Goal: Task Accomplishment & Management: Complete application form

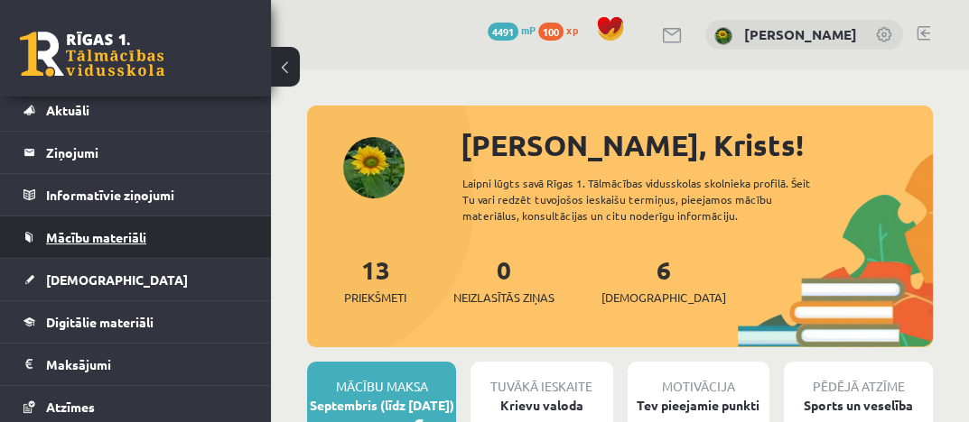
scroll to position [90, 0]
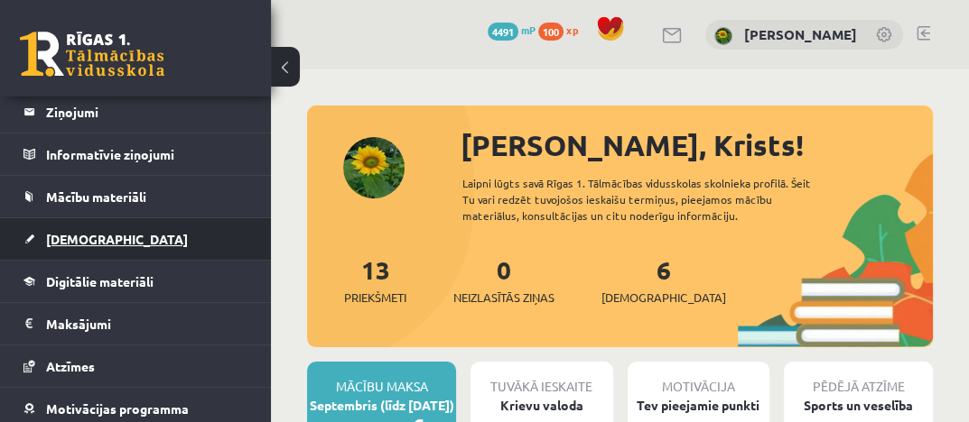
click at [112, 237] on link "[DEMOGRAPHIC_DATA]" at bounding box center [135, 239] width 225 height 42
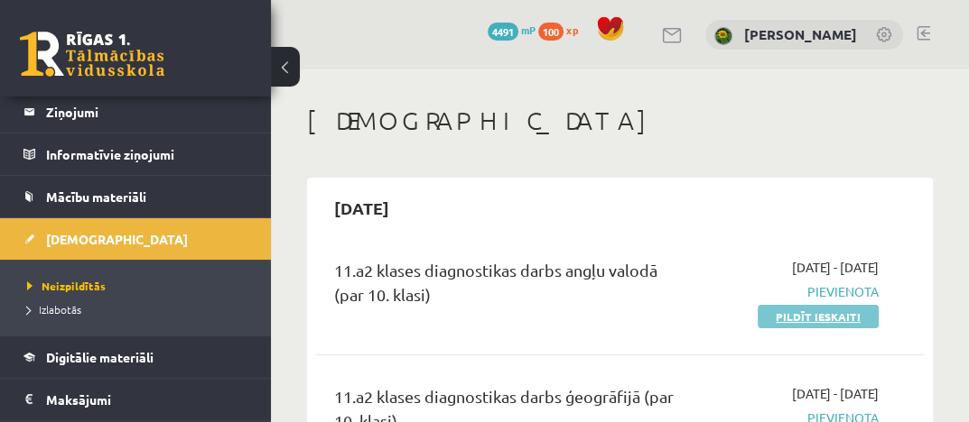
click at [813, 315] on link "Pildīt ieskaiti" at bounding box center [817, 316] width 121 height 23
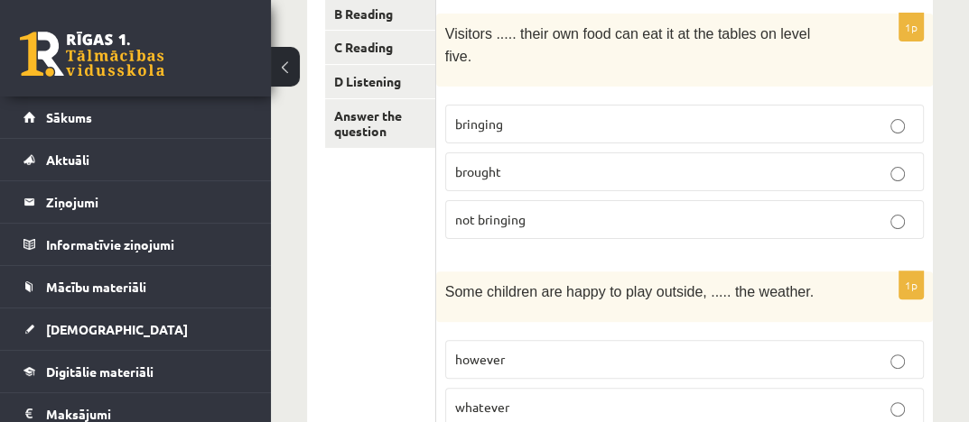
scroll to position [271, 0]
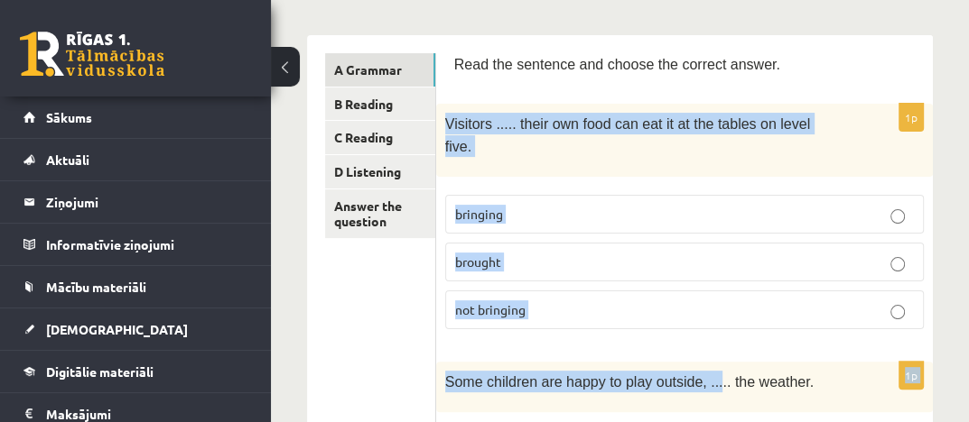
drag, startPoint x: 440, startPoint y: 117, endPoint x: 699, endPoint y: 376, distance: 365.7
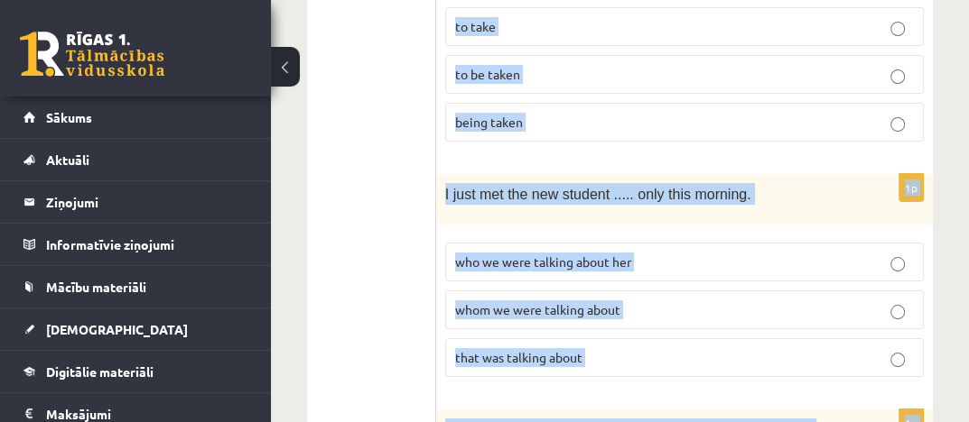
scroll to position [4947, 0]
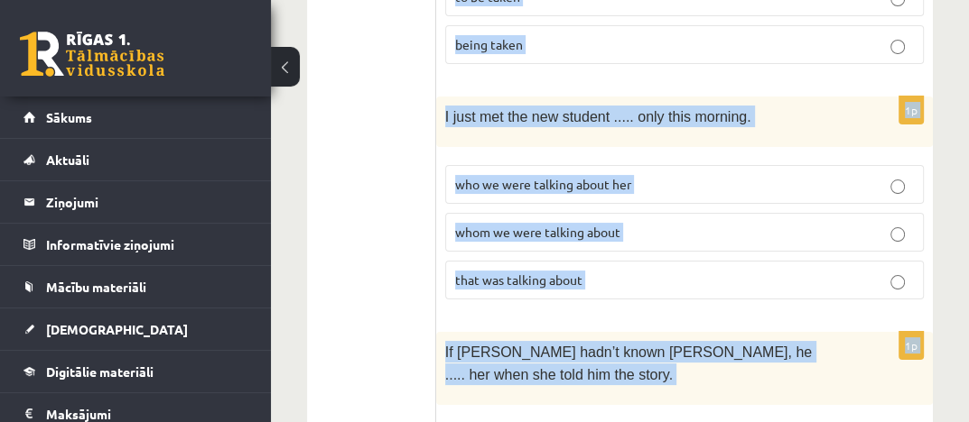
drag, startPoint x: 452, startPoint y: 58, endPoint x: 750, endPoint y: 311, distance: 390.6
copy form "Lore ips dolorsit ame consec adi elitsed doeius. 8t Incididu ..... utlab etd ma…"
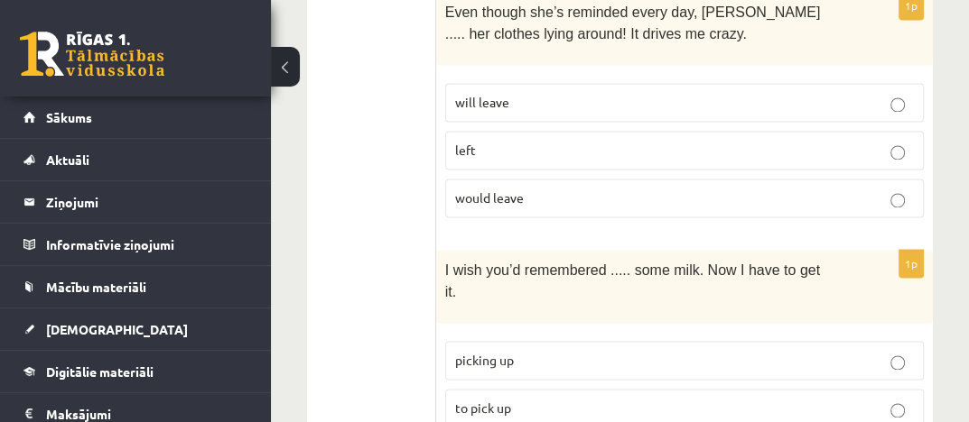
scroll to position [1968, 0]
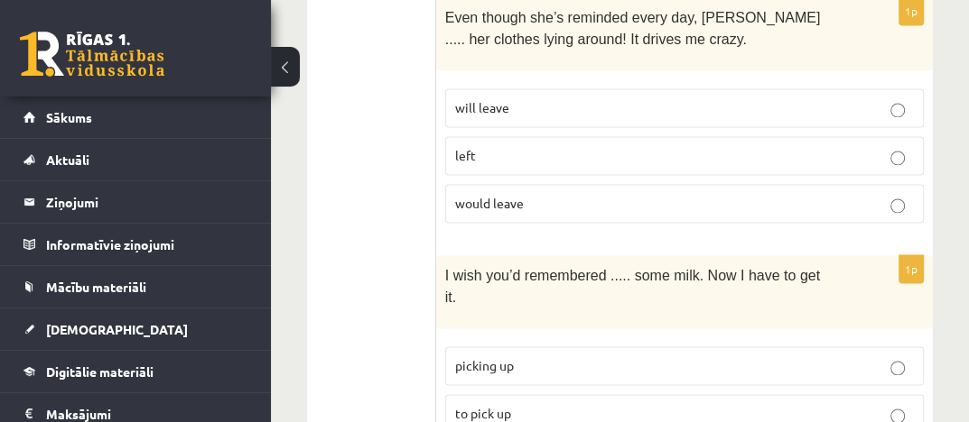
click at [286, 70] on button at bounding box center [285, 67] width 29 height 40
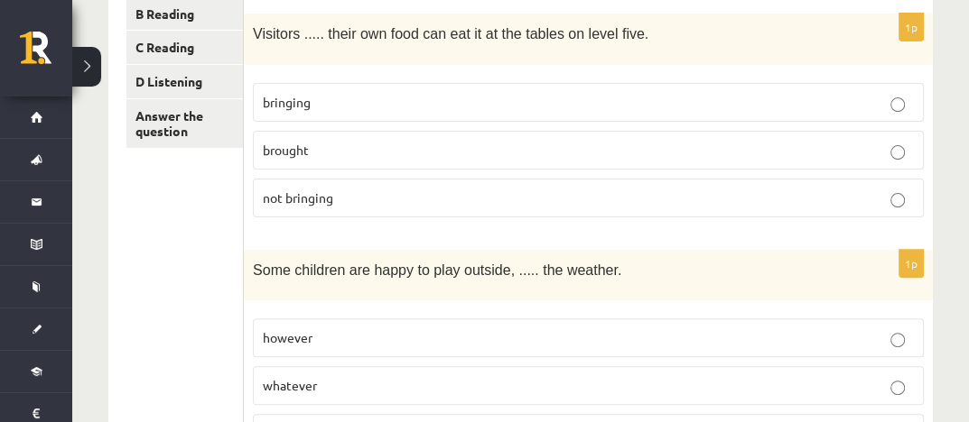
scroll to position [271, 0]
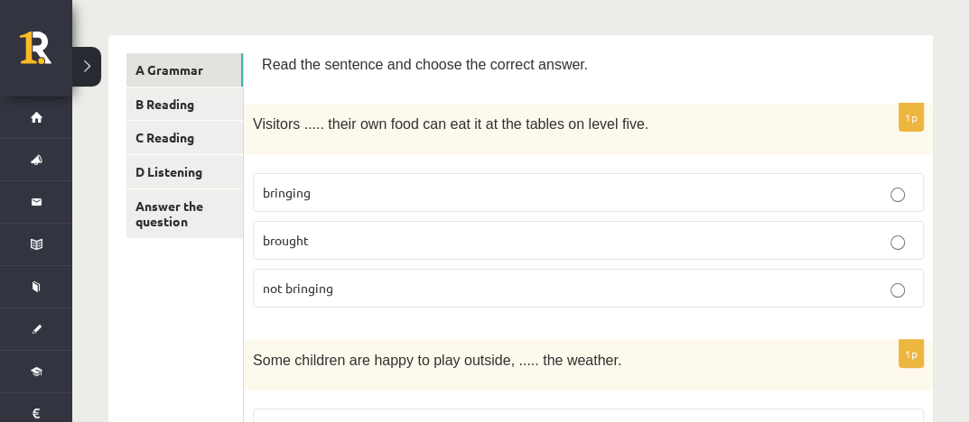
click at [320, 195] on p "bringing" at bounding box center [588, 192] width 651 height 19
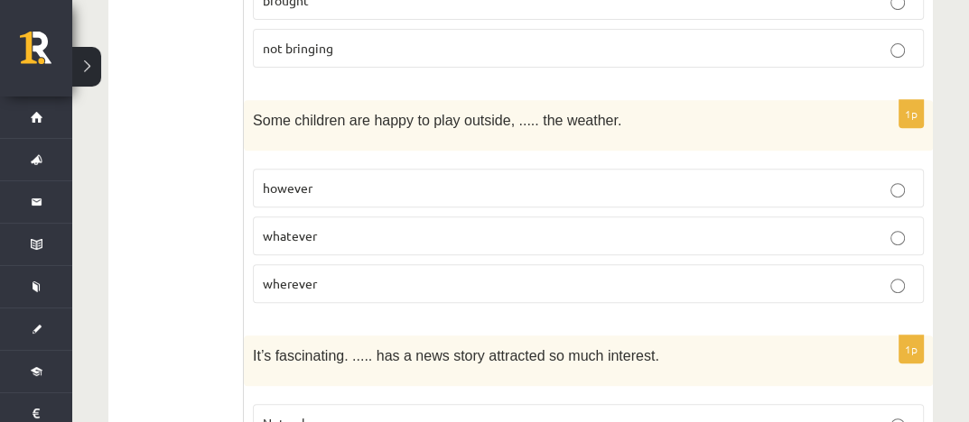
scroll to position [542, 0]
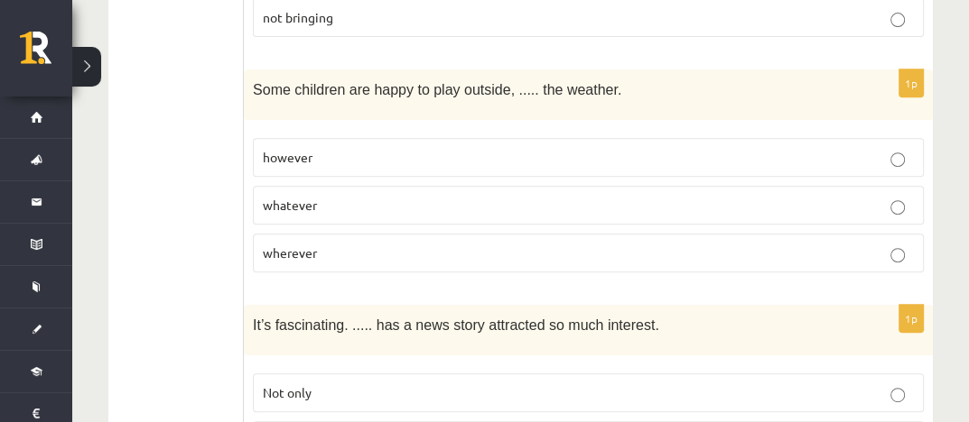
click at [334, 196] on p "whatever" at bounding box center [588, 205] width 651 height 19
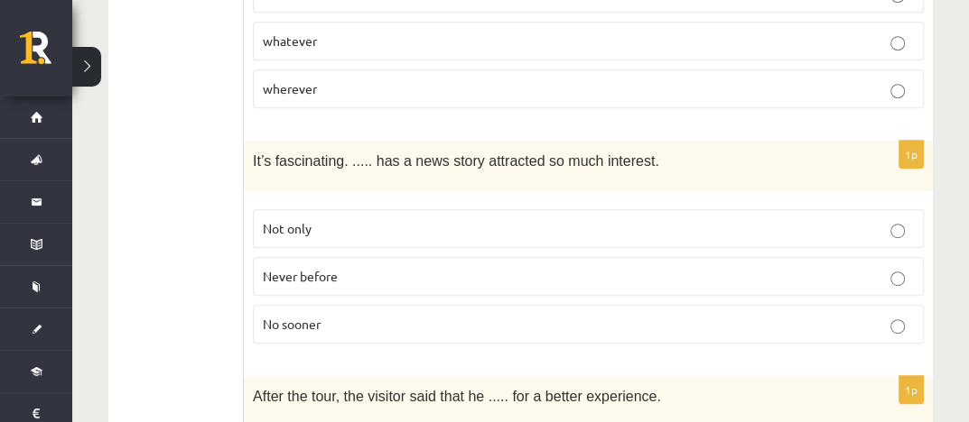
scroll to position [722, 0]
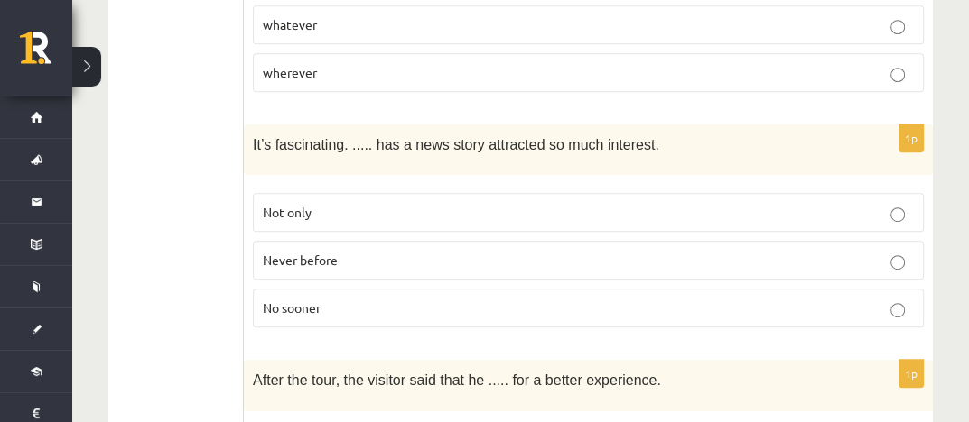
click at [320, 252] on span "Never before" at bounding box center [300, 260] width 75 height 16
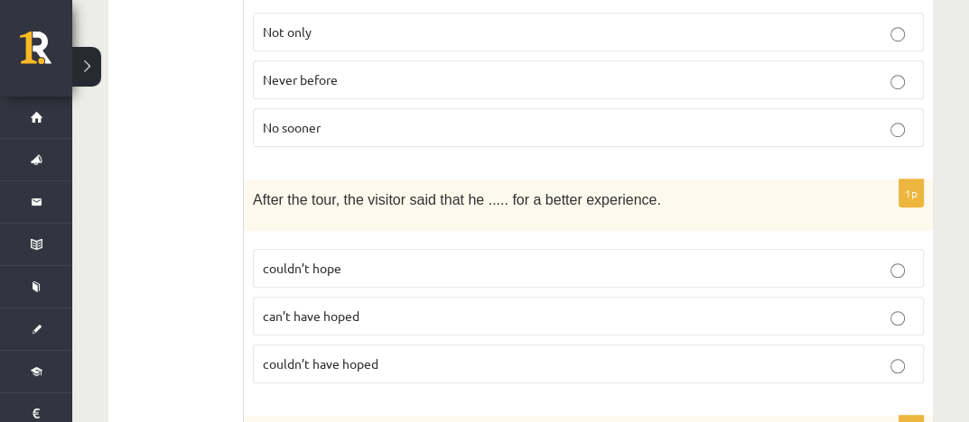
scroll to position [993, 0]
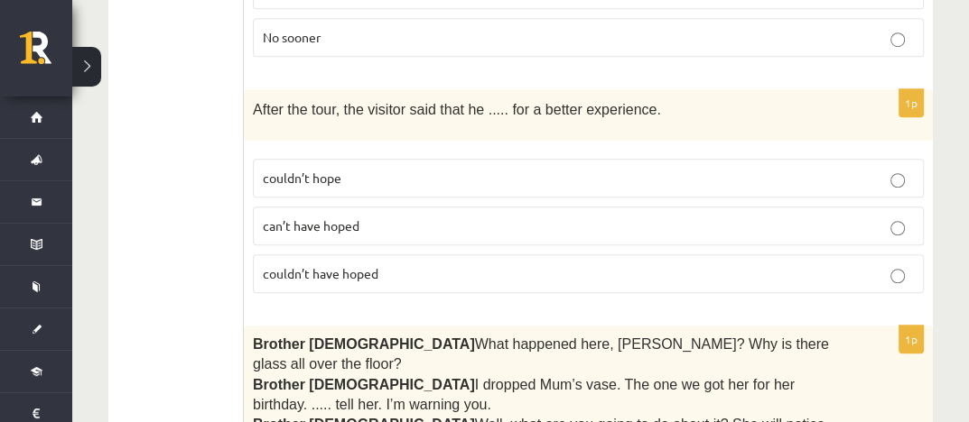
click at [388, 264] on p "couldn’t have hoped" at bounding box center [588, 273] width 651 height 19
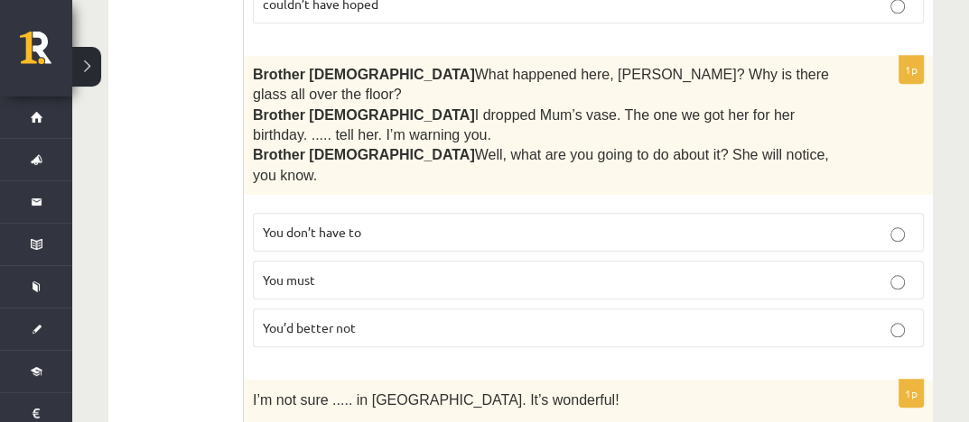
scroll to position [1264, 0]
click at [354, 319] on span "You’d better not" at bounding box center [309, 327] width 93 height 16
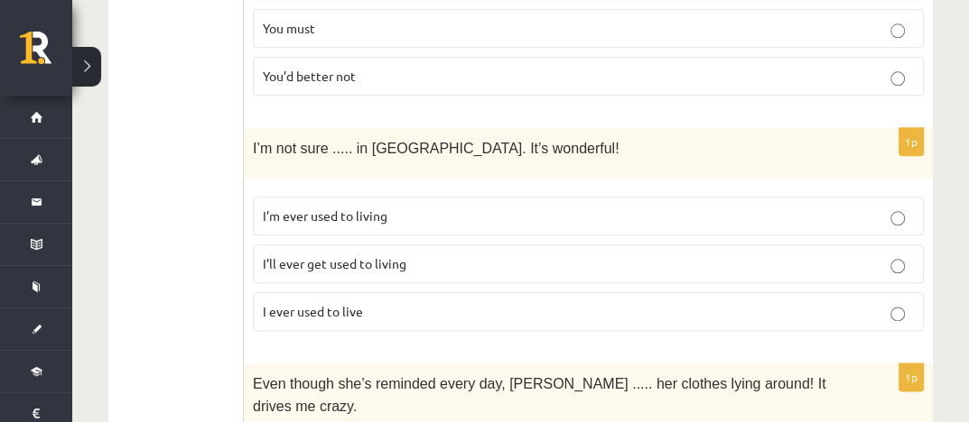
scroll to position [1534, 0]
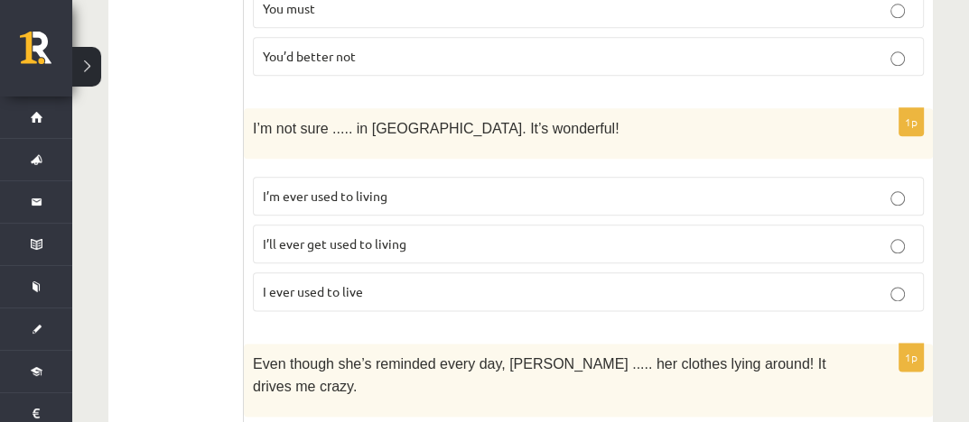
click at [433, 235] on p "I’ll ever get used to living" at bounding box center [588, 244] width 651 height 19
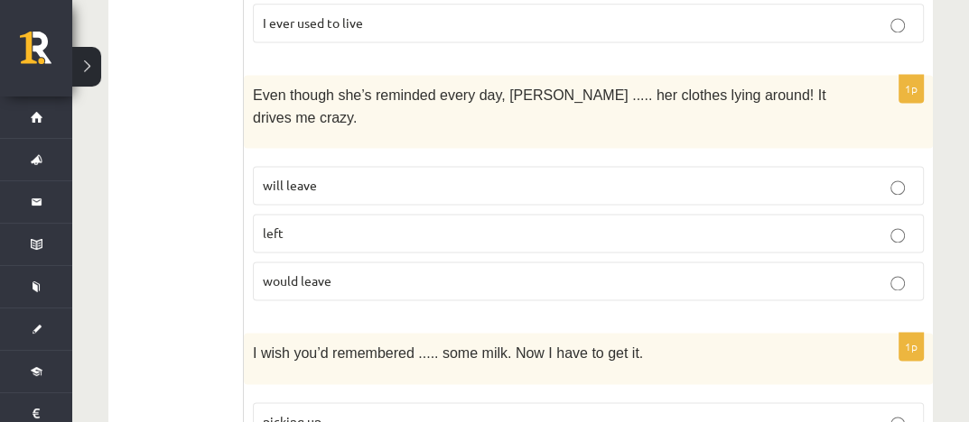
scroll to position [1715, 0]
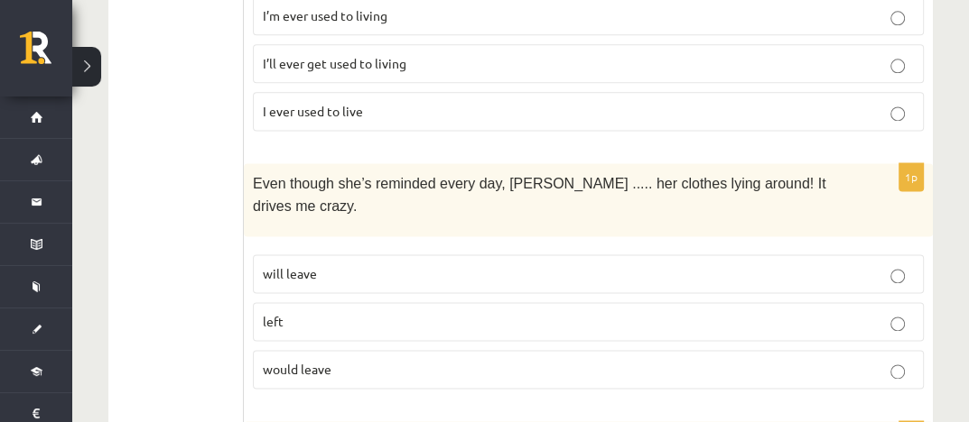
click at [274, 265] on span "will leave" at bounding box center [290, 273] width 54 height 16
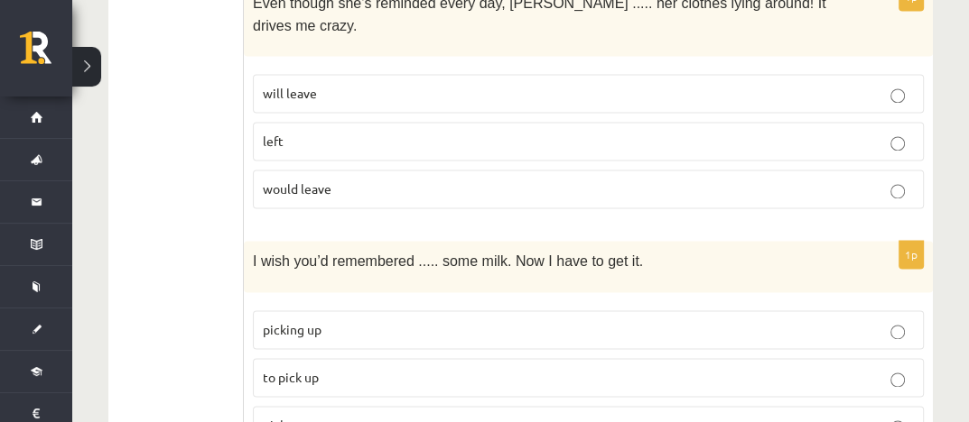
scroll to position [1986, 0]
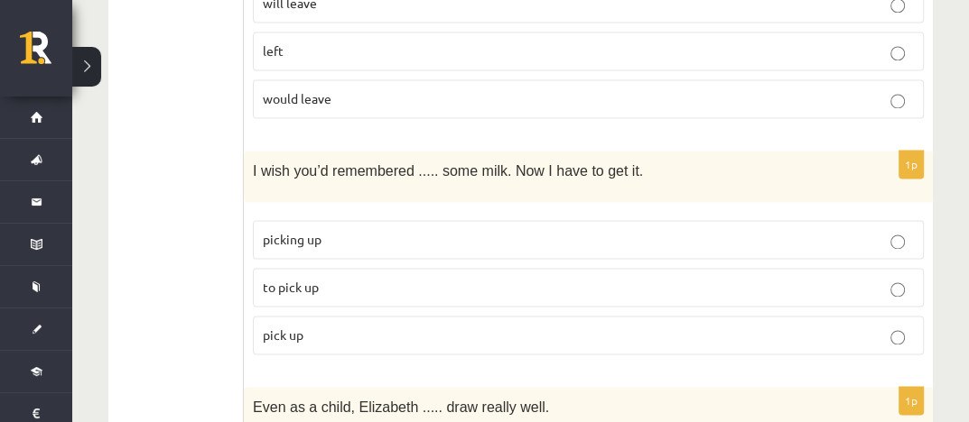
click at [292, 279] on span "to pick up" at bounding box center [291, 287] width 56 height 16
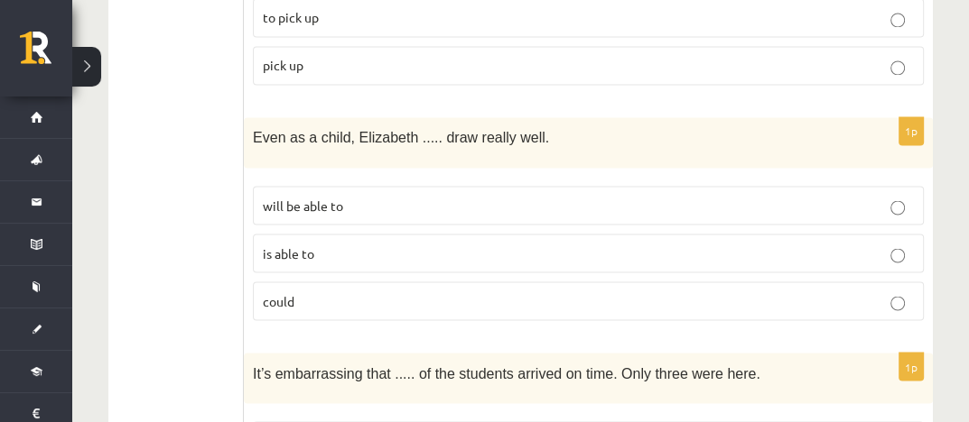
scroll to position [2257, 0]
click at [313, 291] on p "could" at bounding box center [588, 300] width 651 height 19
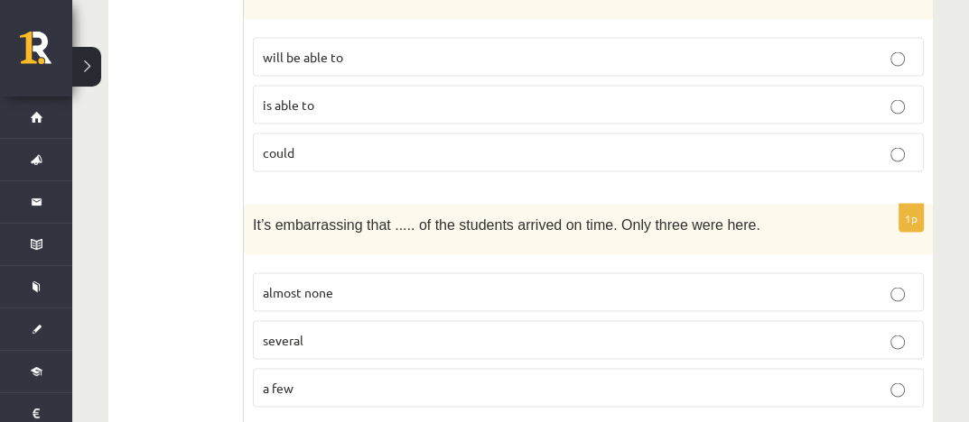
scroll to position [2437, 0]
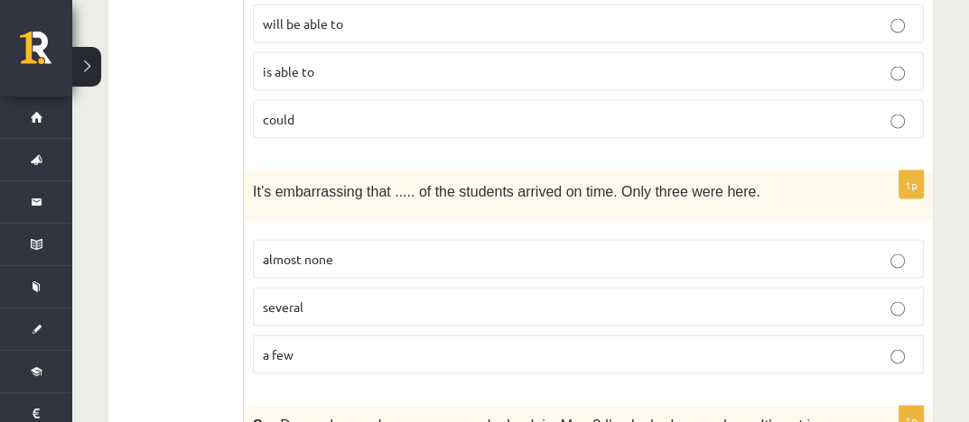
click at [303, 250] on p "almost none" at bounding box center [588, 259] width 651 height 19
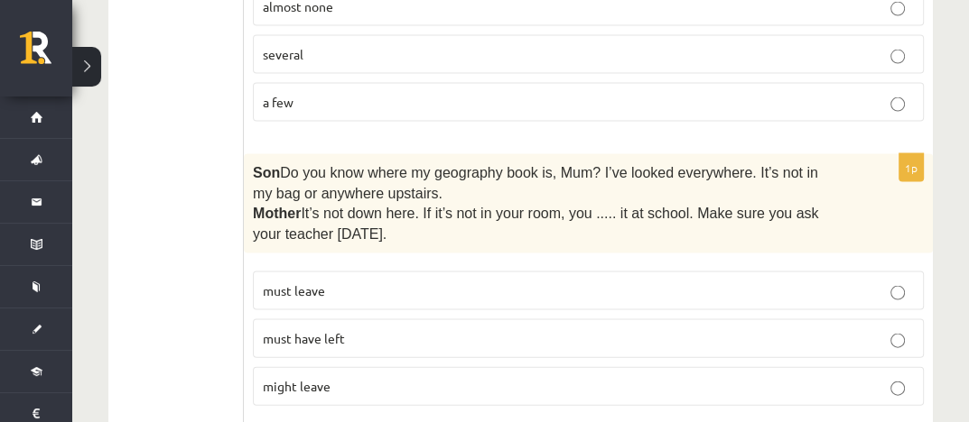
scroll to position [2708, 0]
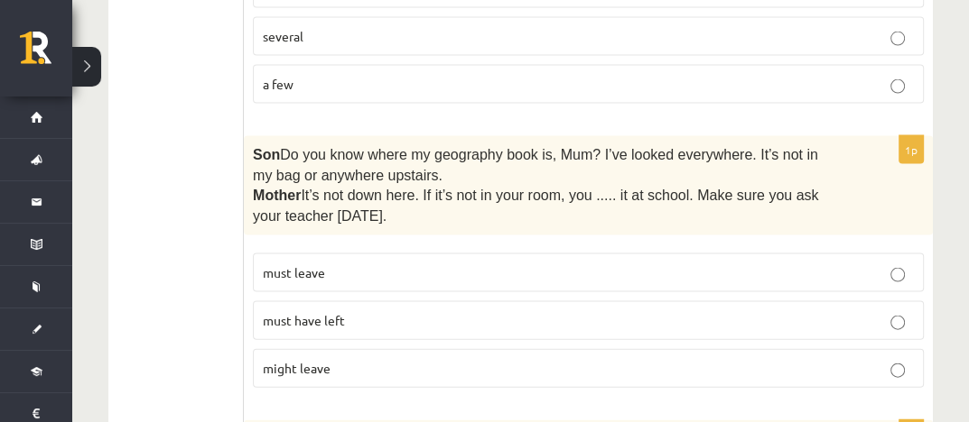
click at [333, 312] on span "must have left" at bounding box center [304, 320] width 82 height 16
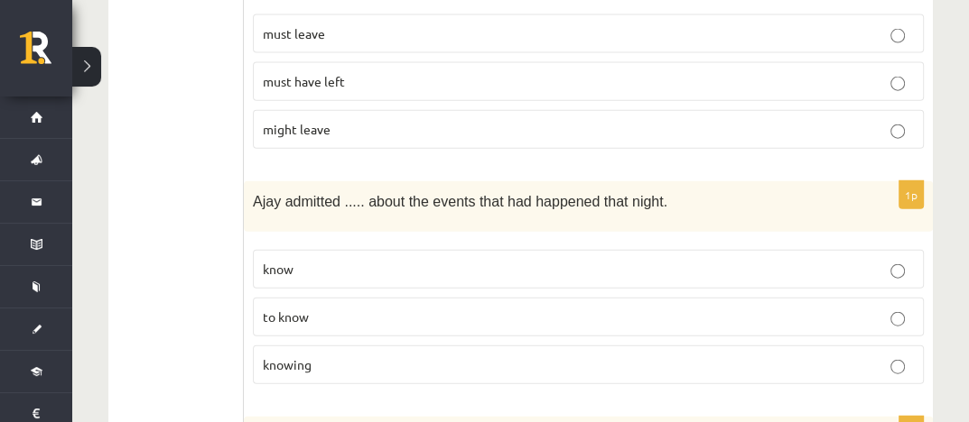
scroll to position [2979, 0]
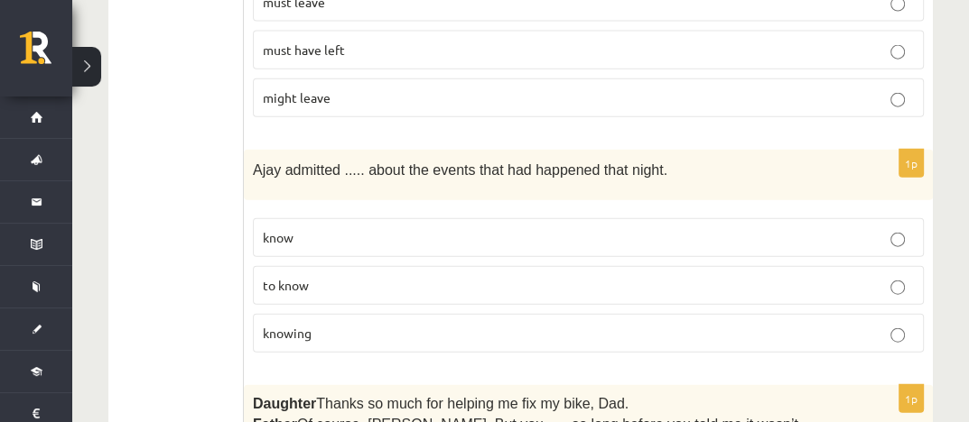
click at [433, 276] on p "to know" at bounding box center [588, 285] width 651 height 19
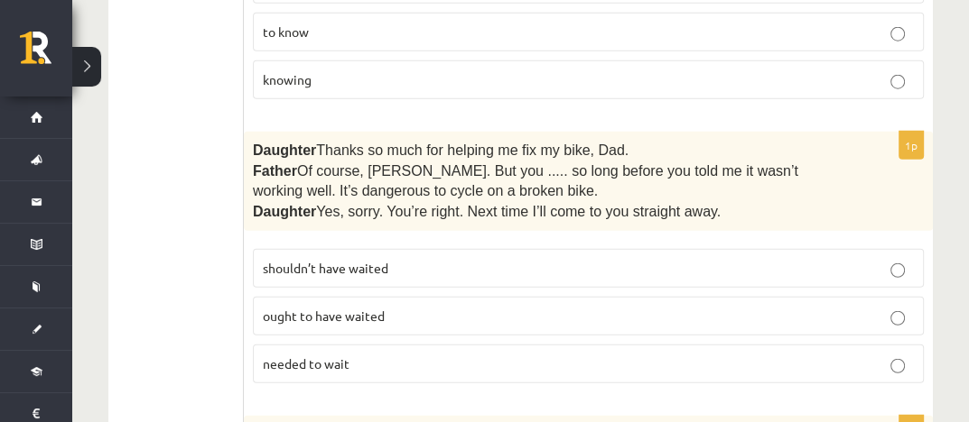
scroll to position [3250, 0]
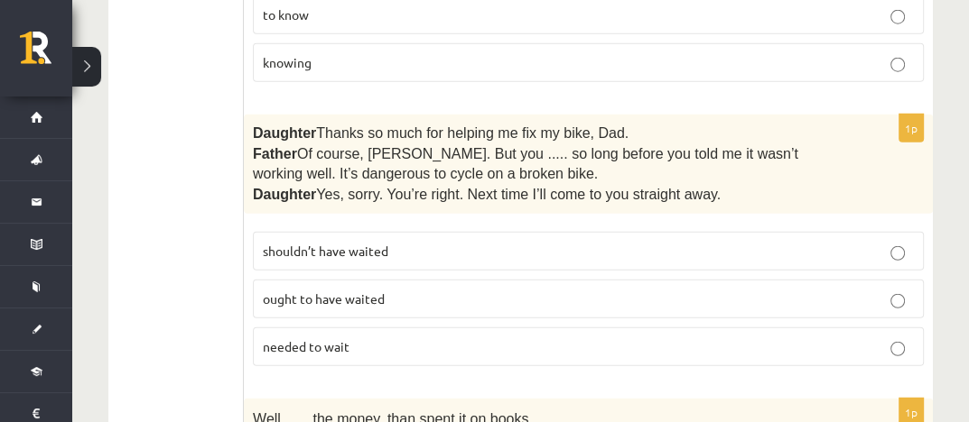
click at [373, 243] on span "shouldn’t have waited" at bounding box center [325, 251] width 125 height 16
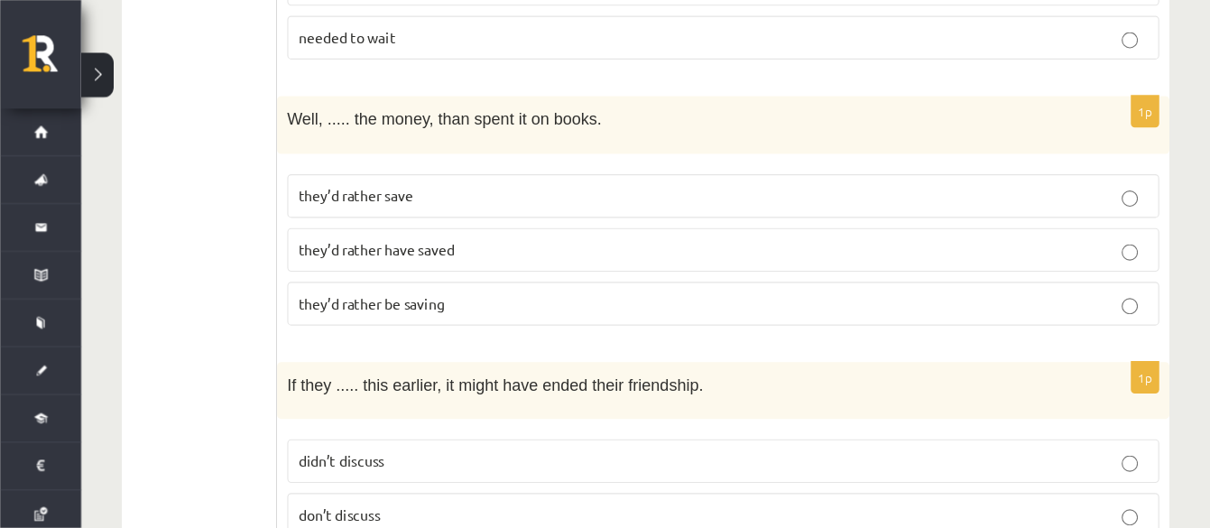
scroll to position [3520, 0]
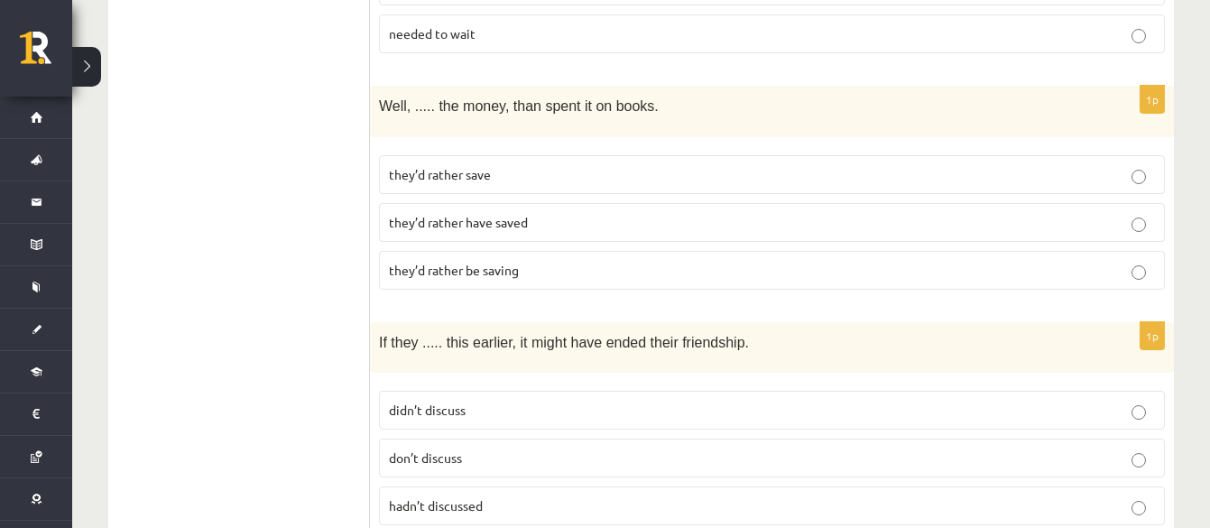
drag, startPoint x: 971, startPoint y: 5, endPoint x: 271, endPoint y: 285, distance: 754.6
click at [485, 214] on span "they’d rather have saved" at bounding box center [458, 222] width 139 height 16
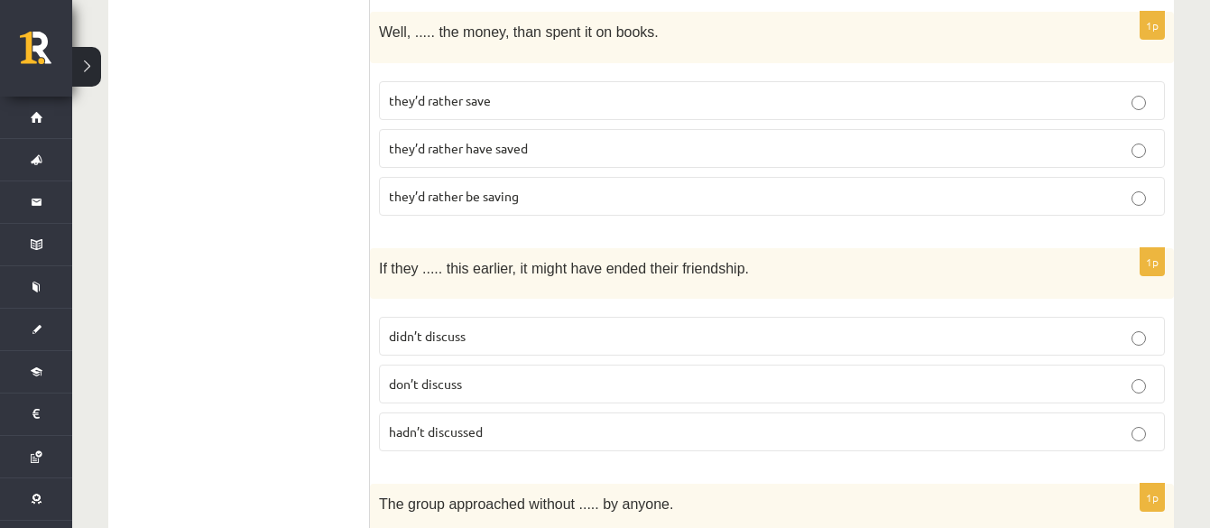
scroll to position [3633, 0]
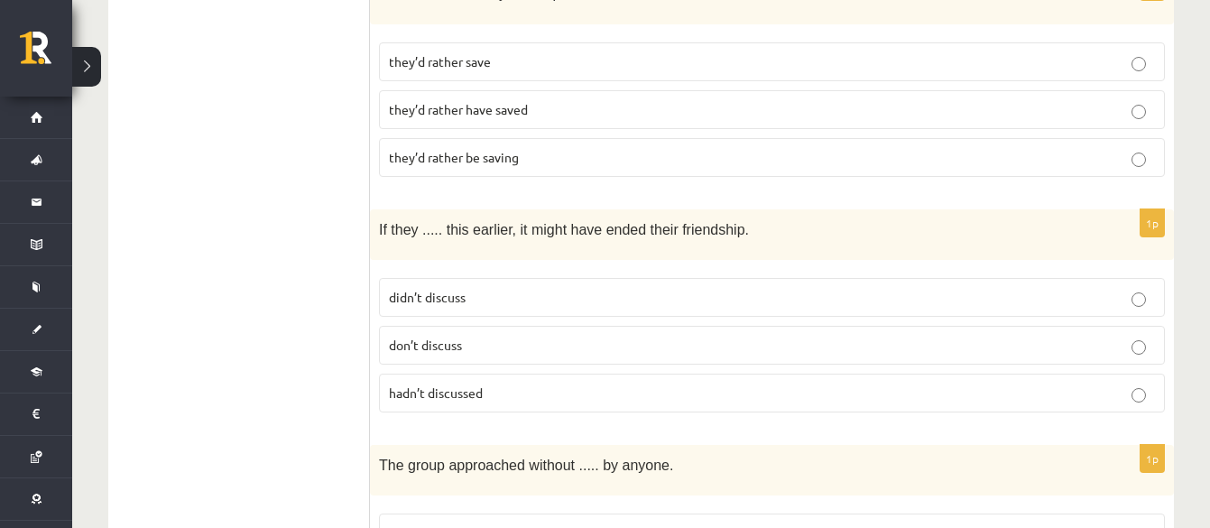
click at [528, 374] on label "hadn’t discussed" at bounding box center [772, 393] width 786 height 39
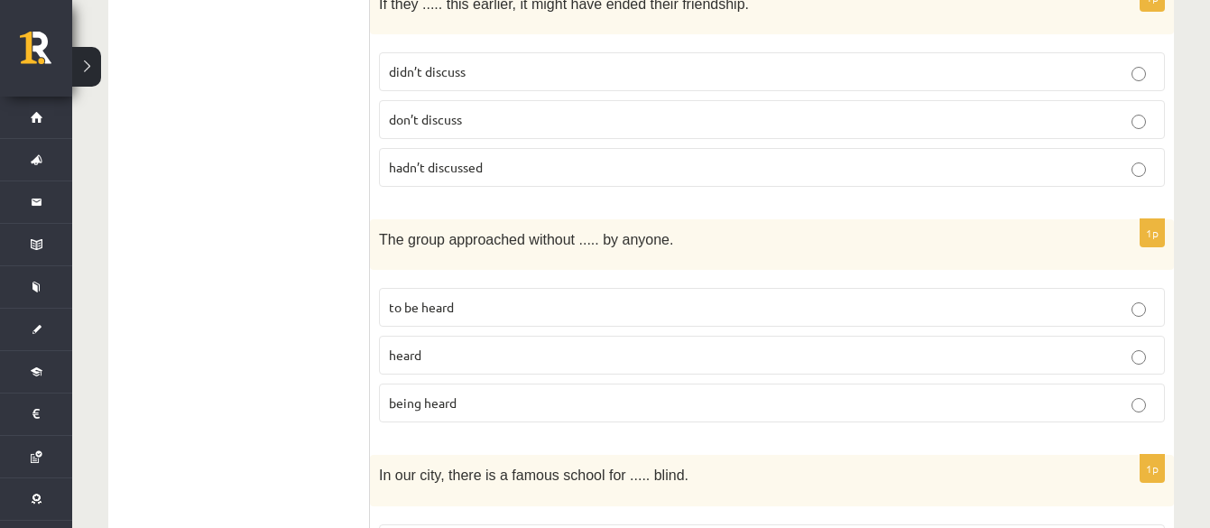
scroll to position [3972, 0]
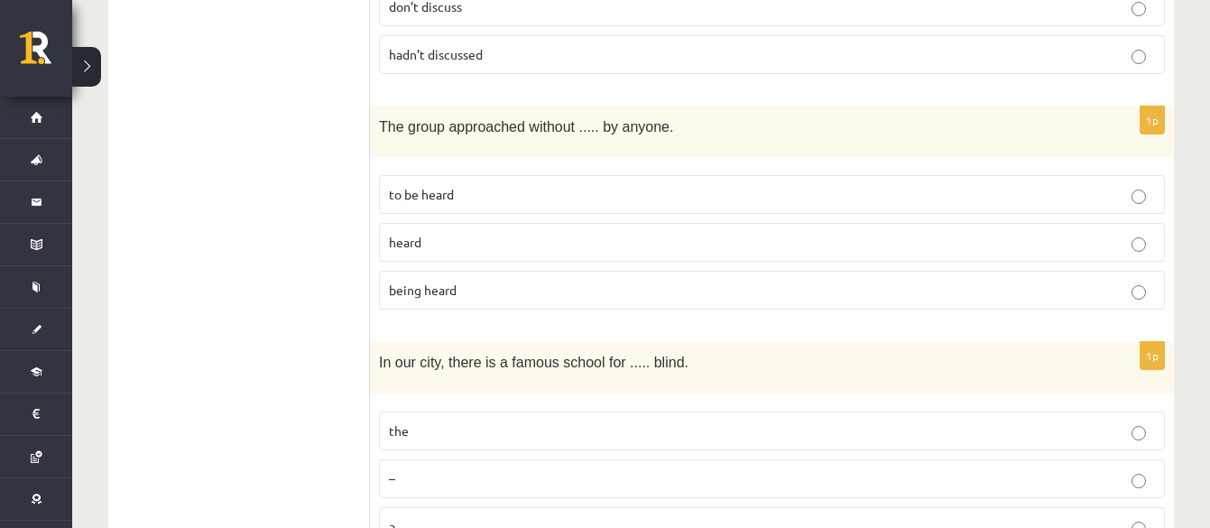
click at [483, 281] on p "being heard" at bounding box center [772, 290] width 766 height 19
click at [409, 422] on p "a" at bounding box center [772, 526] width 766 height 19
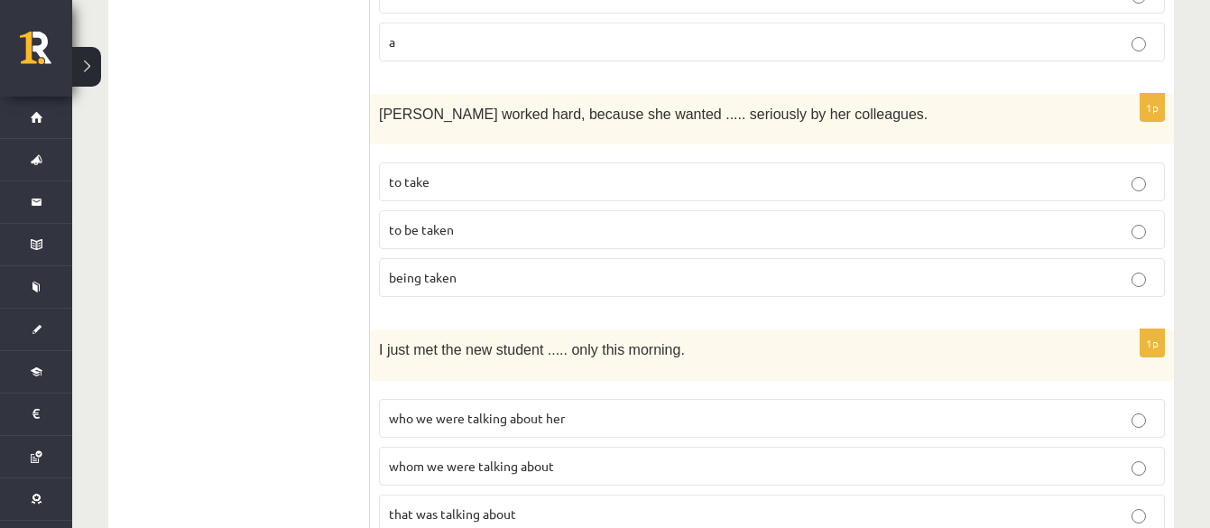
scroll to position [4423, 0]
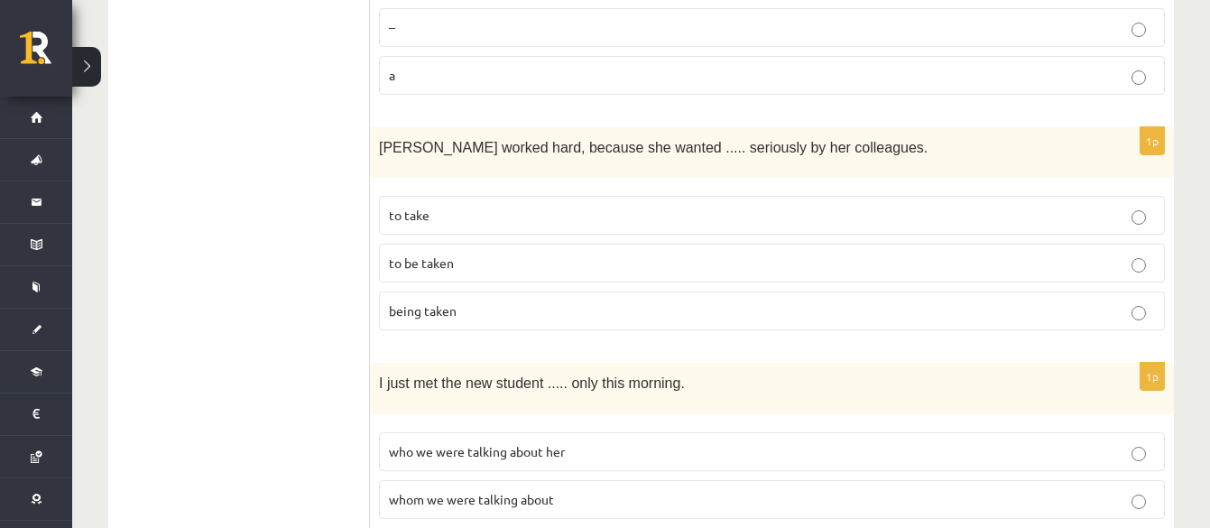
click at [482, 254] on p "to be taken" at bounding box center [772, 263] width 766 height 19
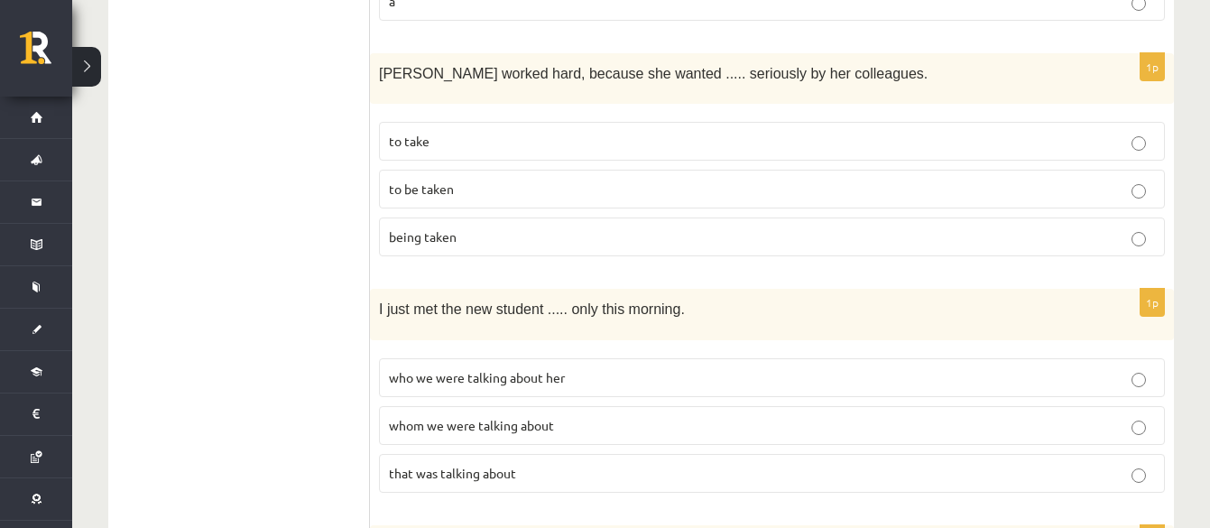
scroll to position [4536, 0]
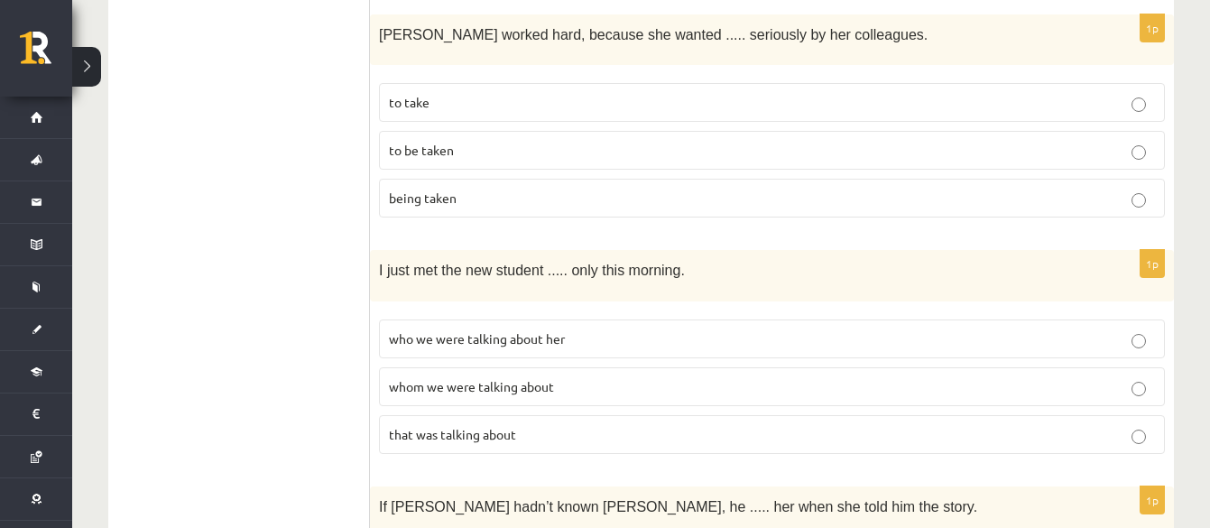
click at [558, 377] on p "whom we were talking about" at bounding box center [772, 386] width 766 height 19
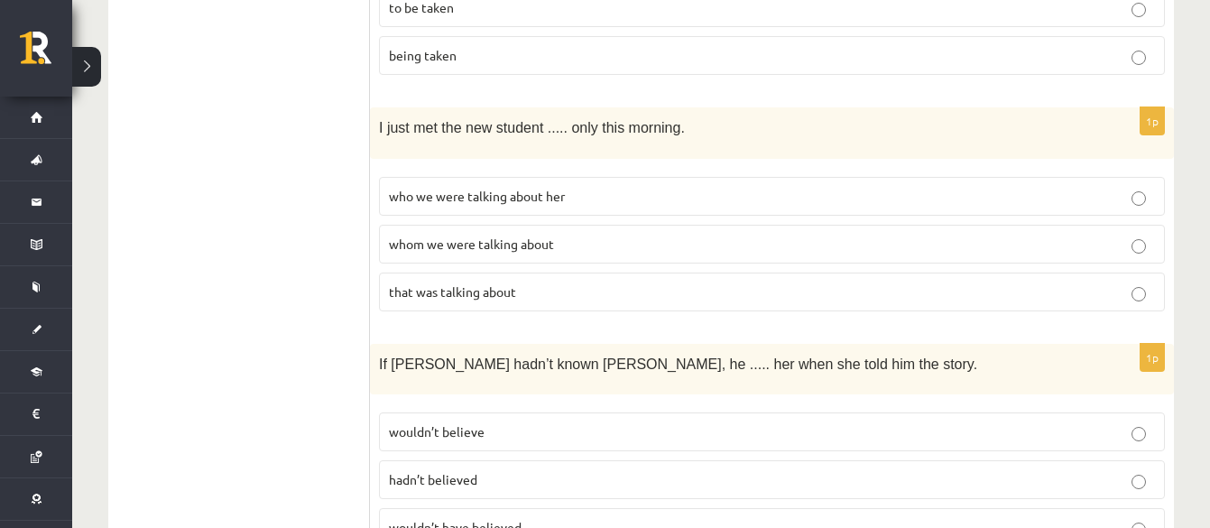
scroll to position [4690, 0]
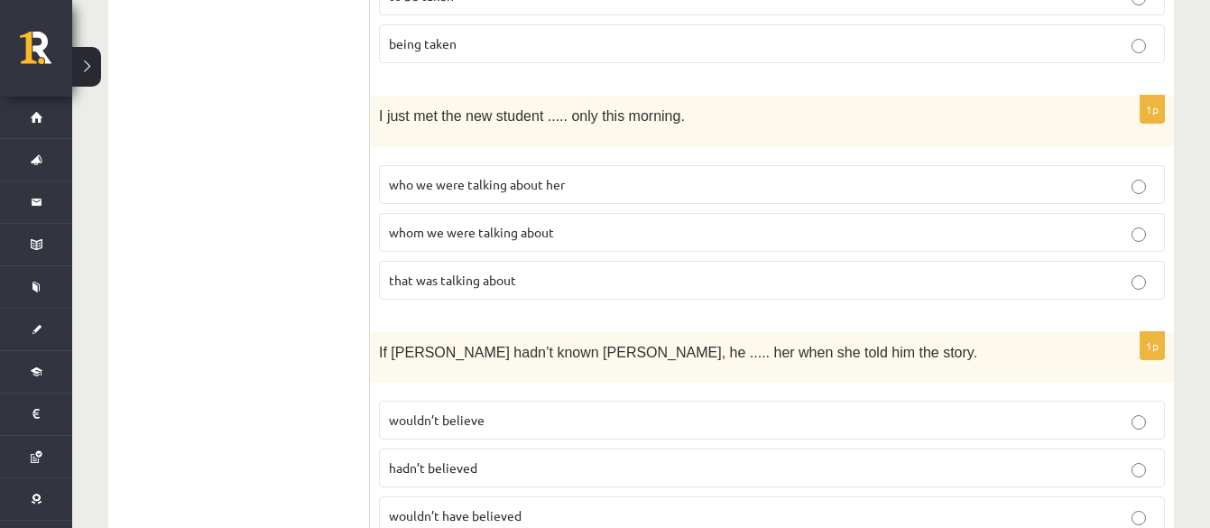
click at [442, 422] on span "wouldn’t have believed" at bounding box center [455, 515] width 133 height 16
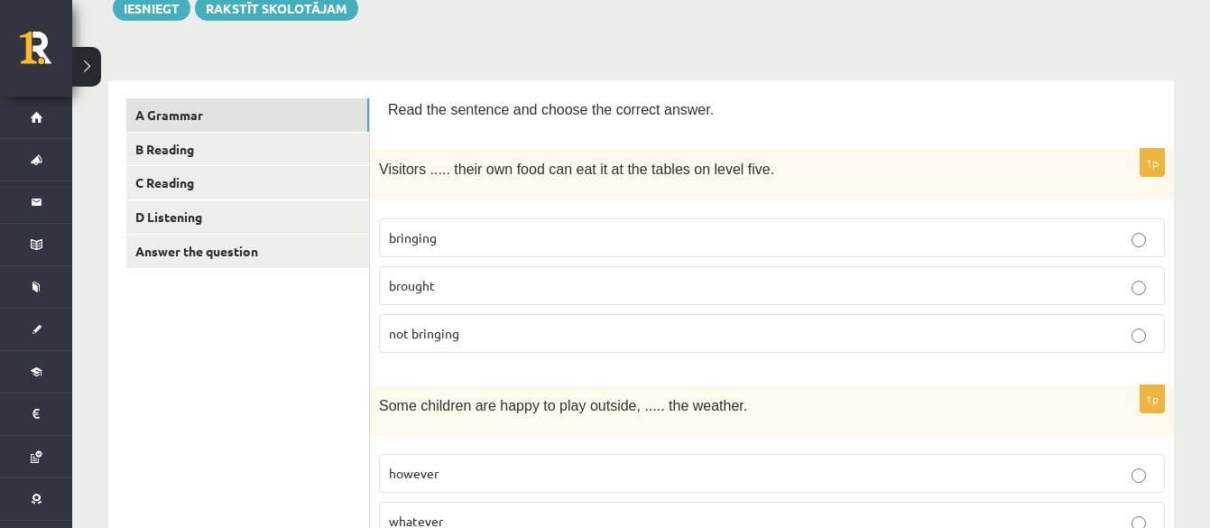
scroll to position [113, 0]
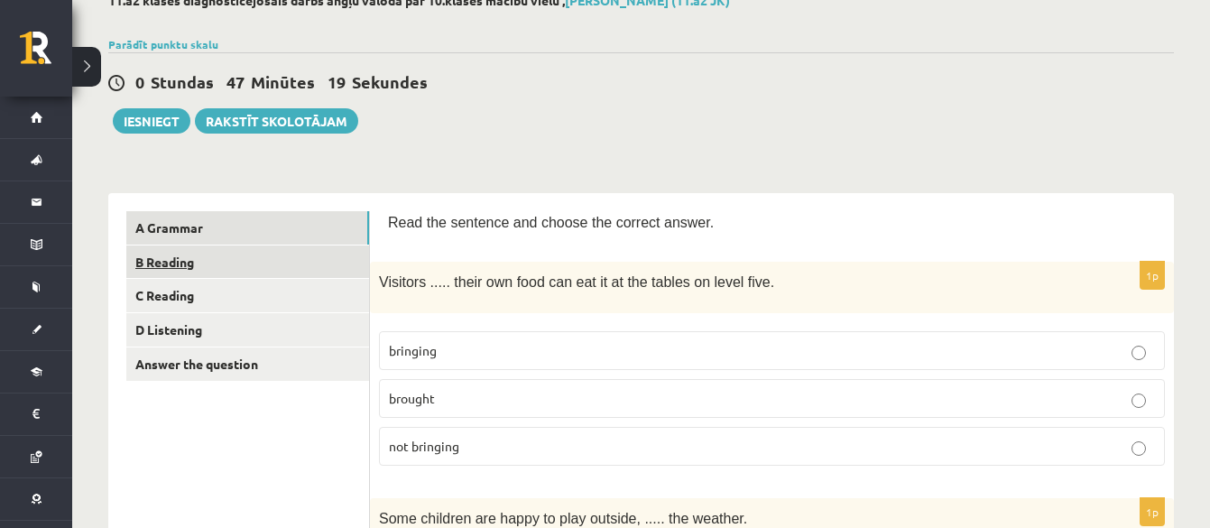
click at [227, 258] on link "B Reading" at bounding box center [247, 262] width 243 height 33
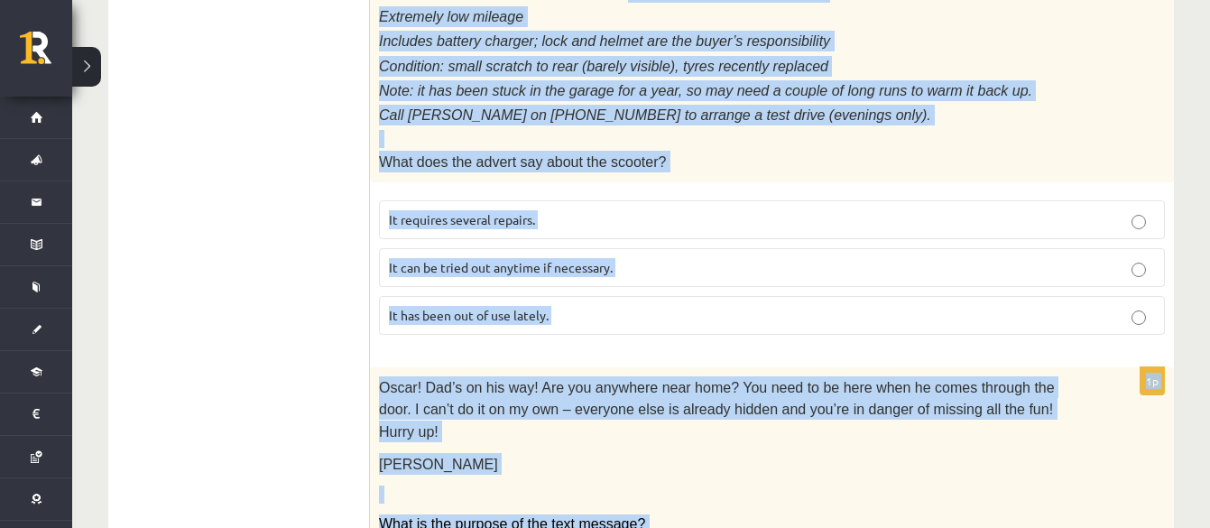
scroll to position [2253, 0]
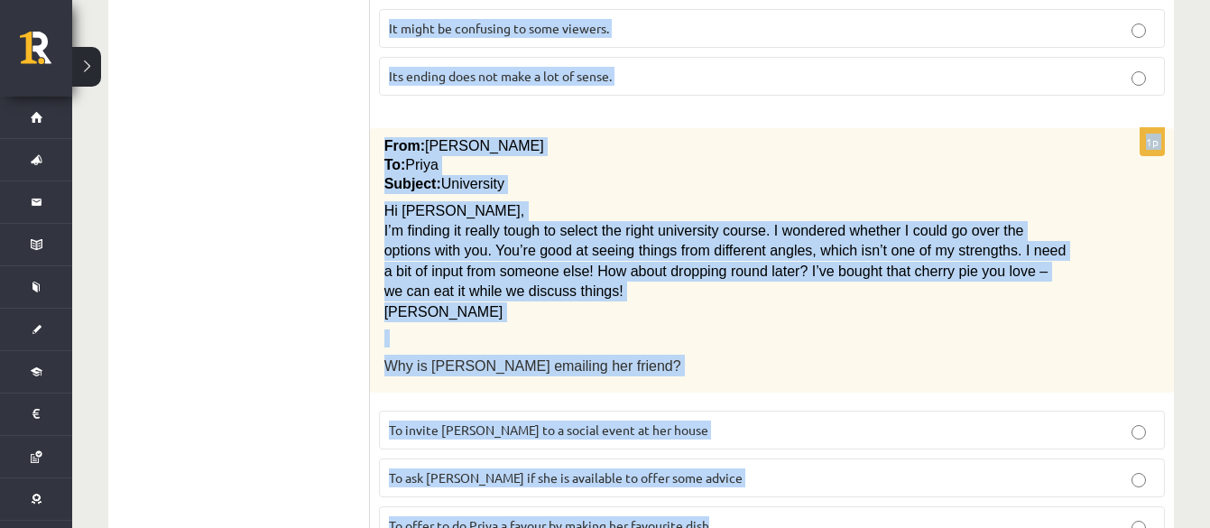
drag, startPoint x: 385, startPoint y: 330, endPoint x: 852, endPoint y: 468, distance: 487.3
copy form "Lore ips dolo sit ametco adi elitsed doeius. 1t Inci ..... Utlab Etdoloremag Al…"
click at [735, 355] on p "Why is [PERSON_NAME] emailing her friend?" at bounding box center [728, 366] width 686 height 22
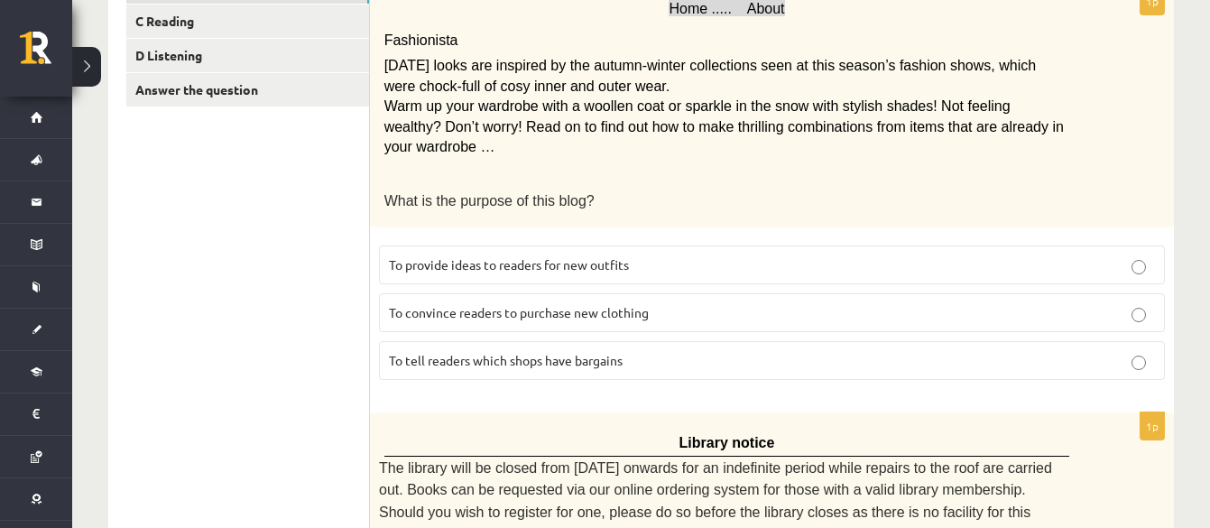
scroll to position [448, 0]
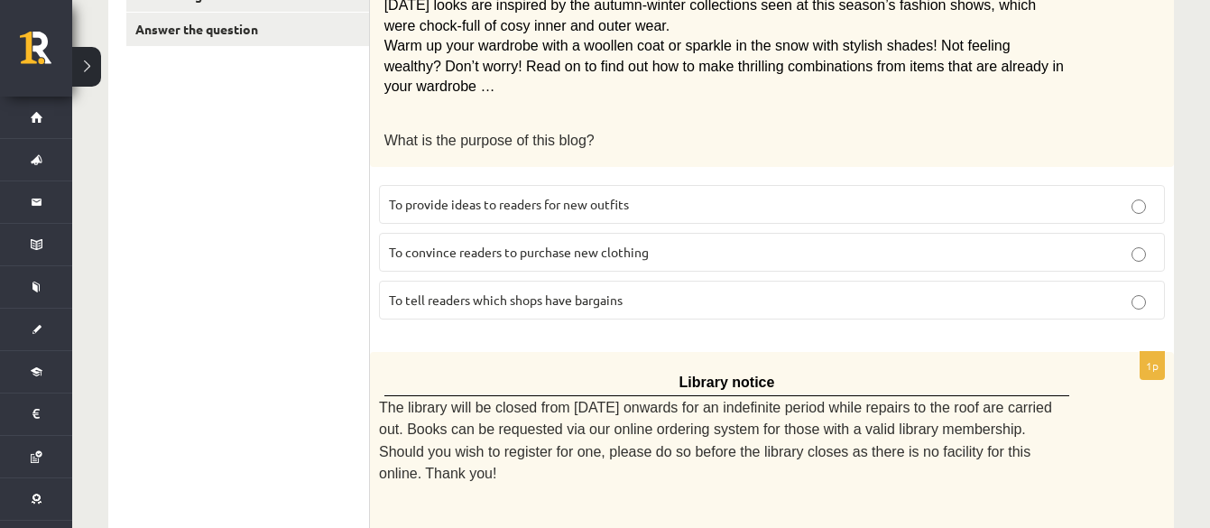
click at [543, 196] on span "To provide ideas to readers for new outfits" at bounding box center [509, 204] width 240 height 16
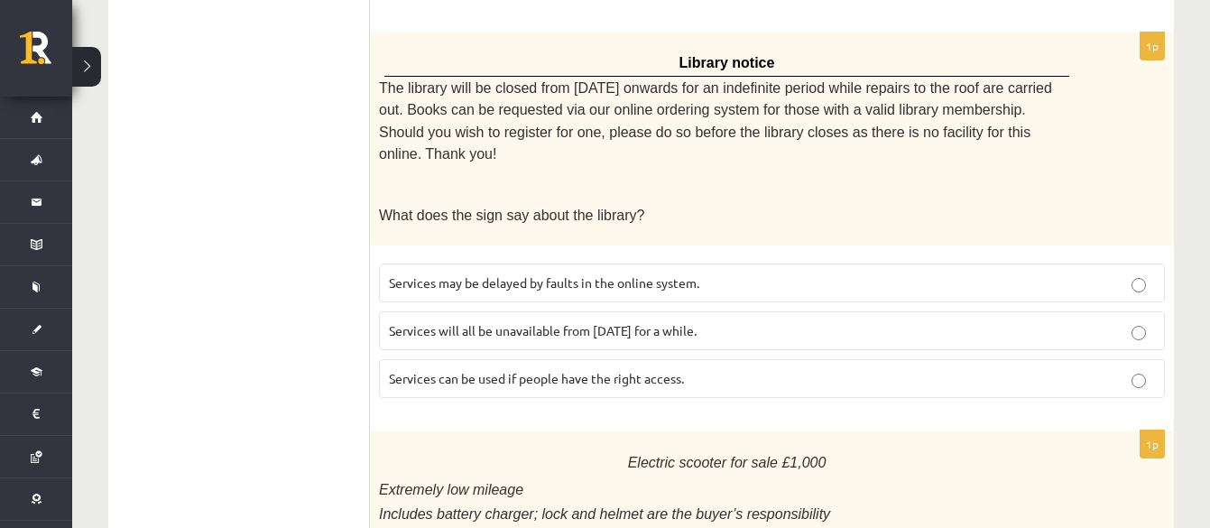
scroll to position [786, 0]
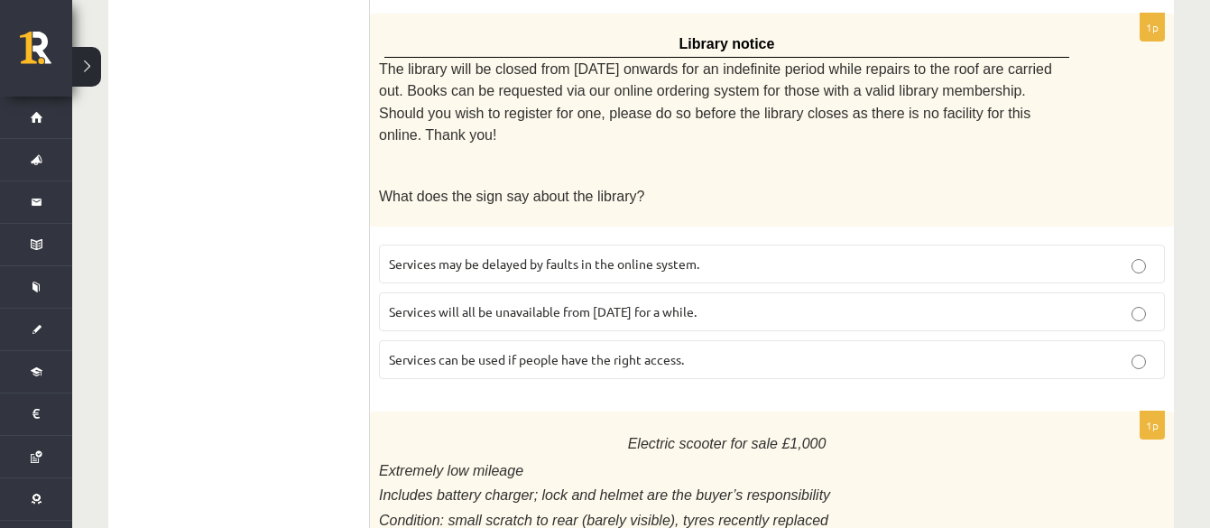
click at [623, 351] on span "Services can be used if people have the right access." at bounding box center [536, 359] width 295 height 16
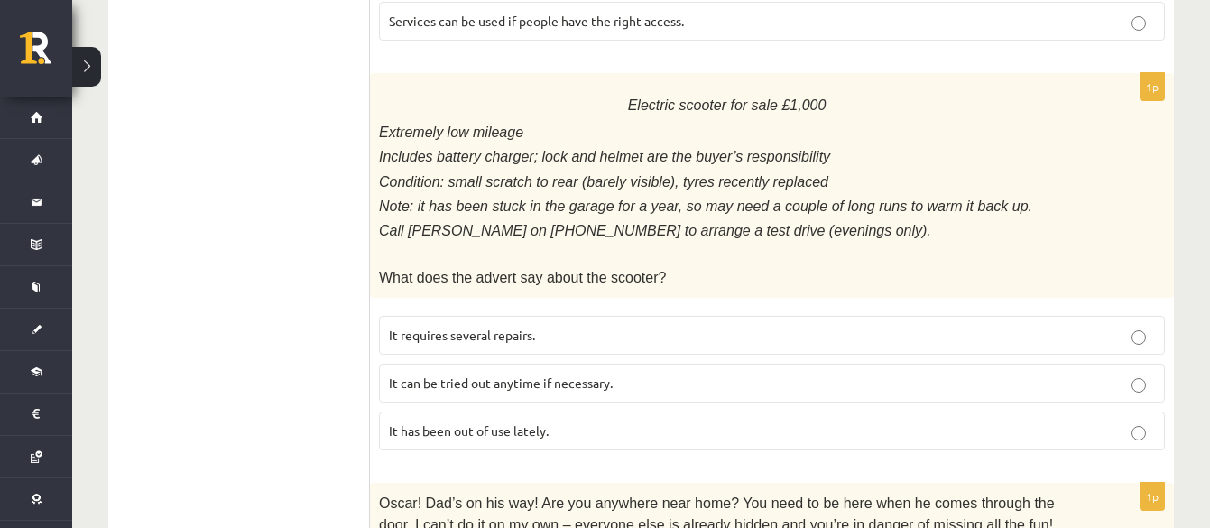
scroll to position [1238, 0]
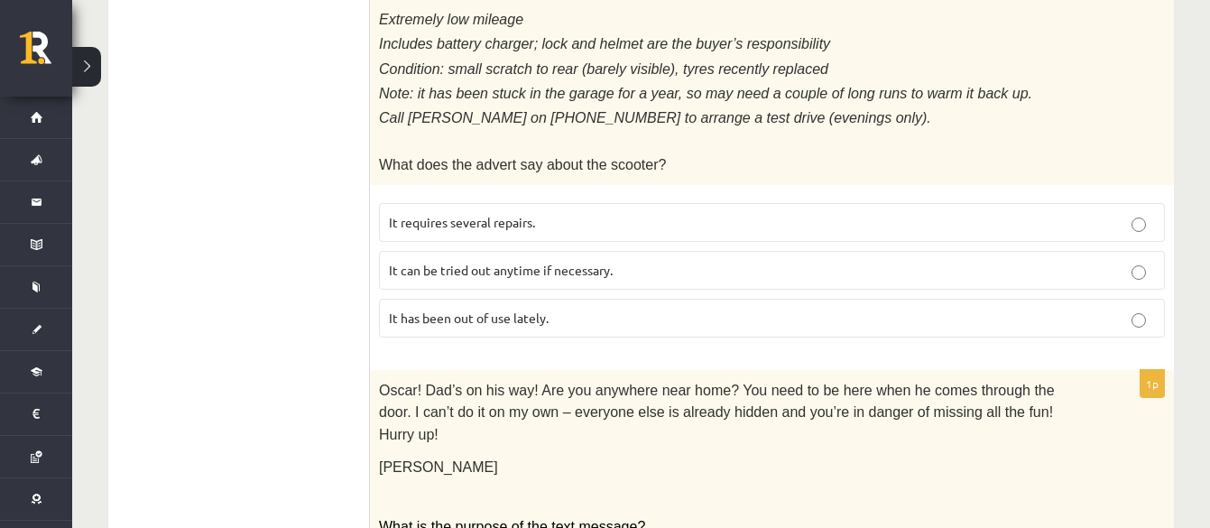
click at [469, 310] on span "It has been out of use lately." at bounding box center [469, 318] width 160 height 16
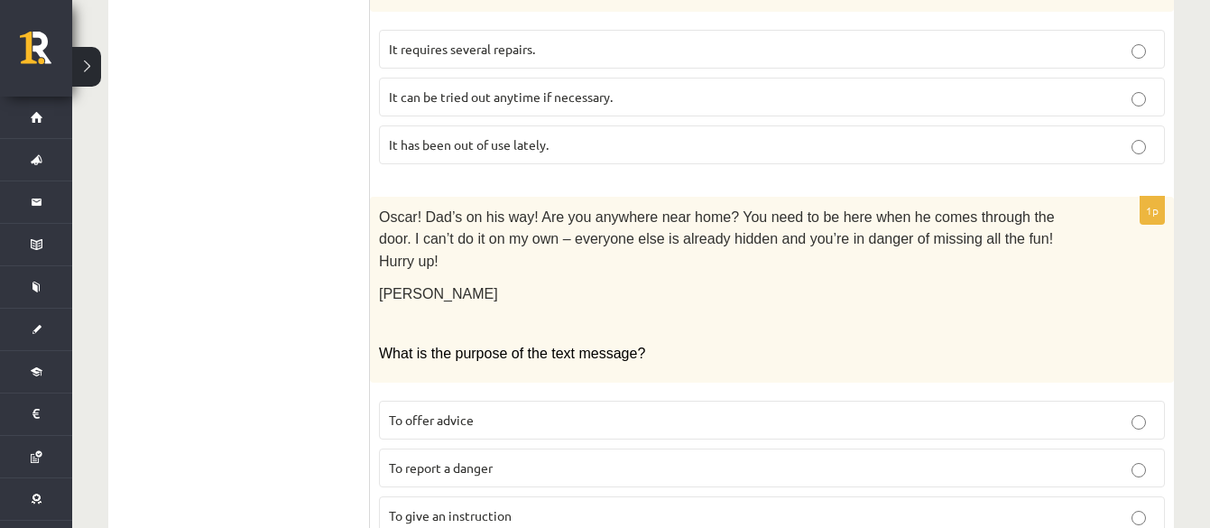
scroll to position [1463, 0]
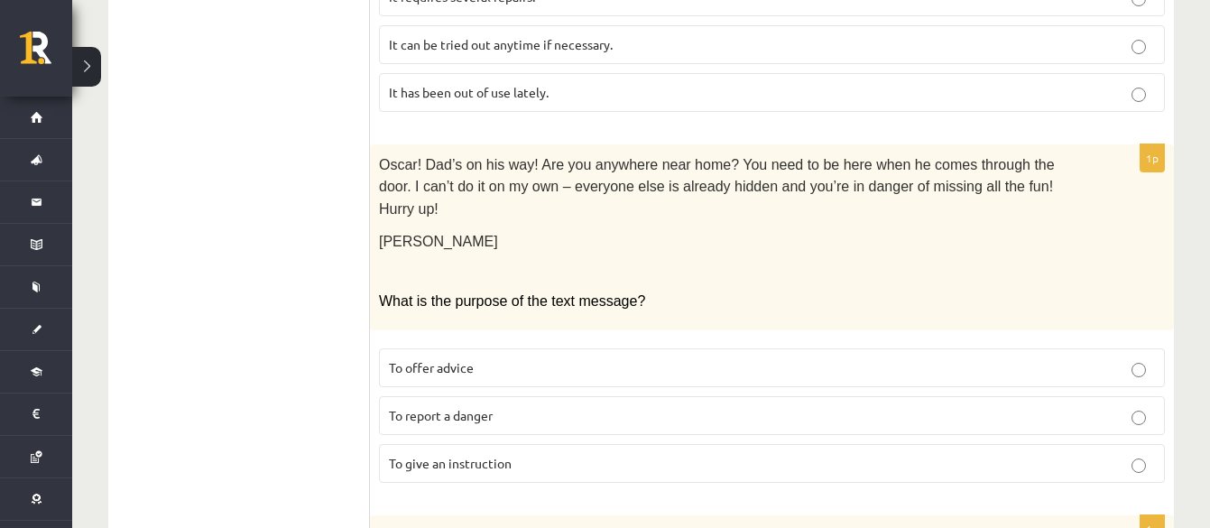
click at [484, 422] on span "To give an instruction" at bounding box center [450, 463] width 123 height 16
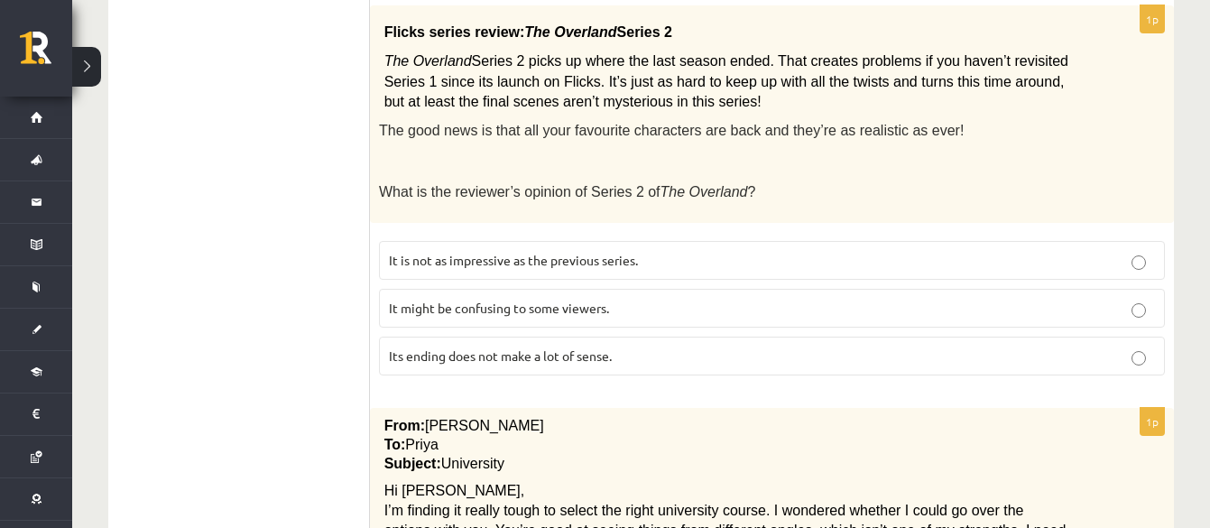
scroll to position [2027, 0]
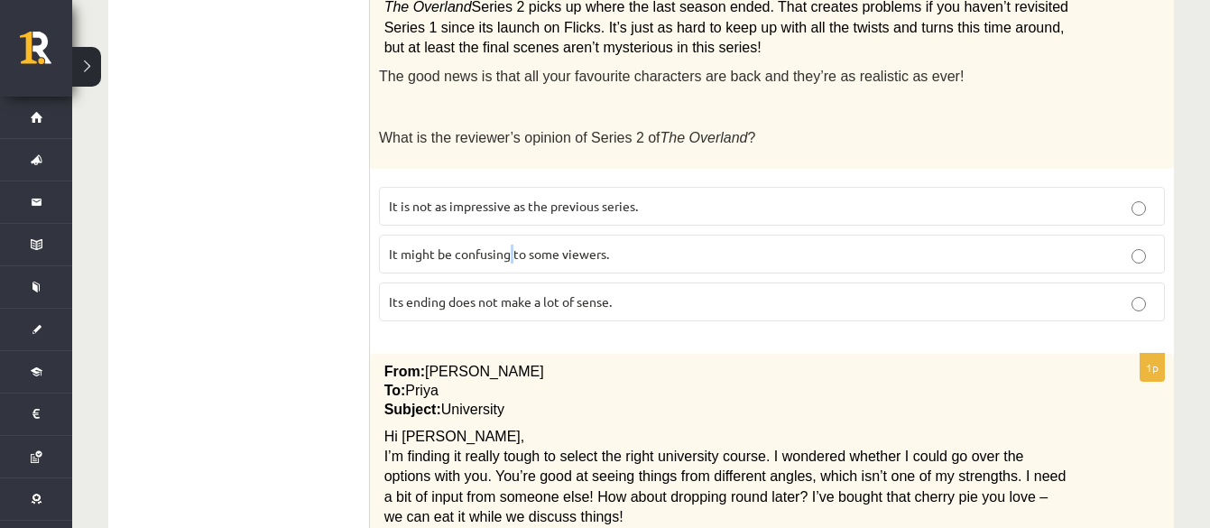
click at [512, 246] on span "It might be confusing to some viewers." at bounding box center [499, 254] width 220 height 16
click at [968, 235] on label "It might be confusing to some viewers." at bounding box center [772, 254] width 786 height 39
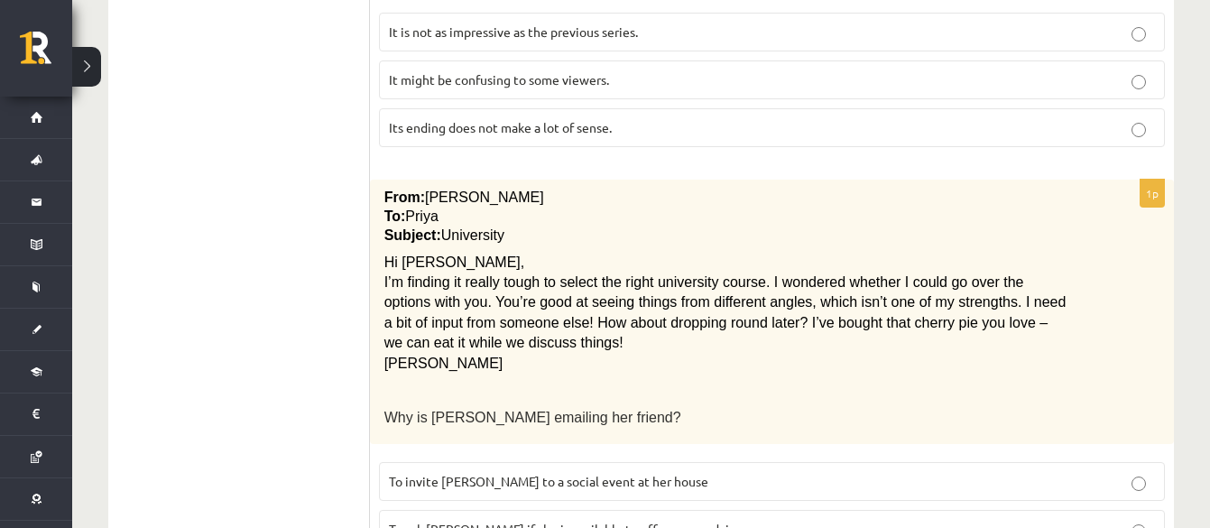
scroll to position [2253, 0]
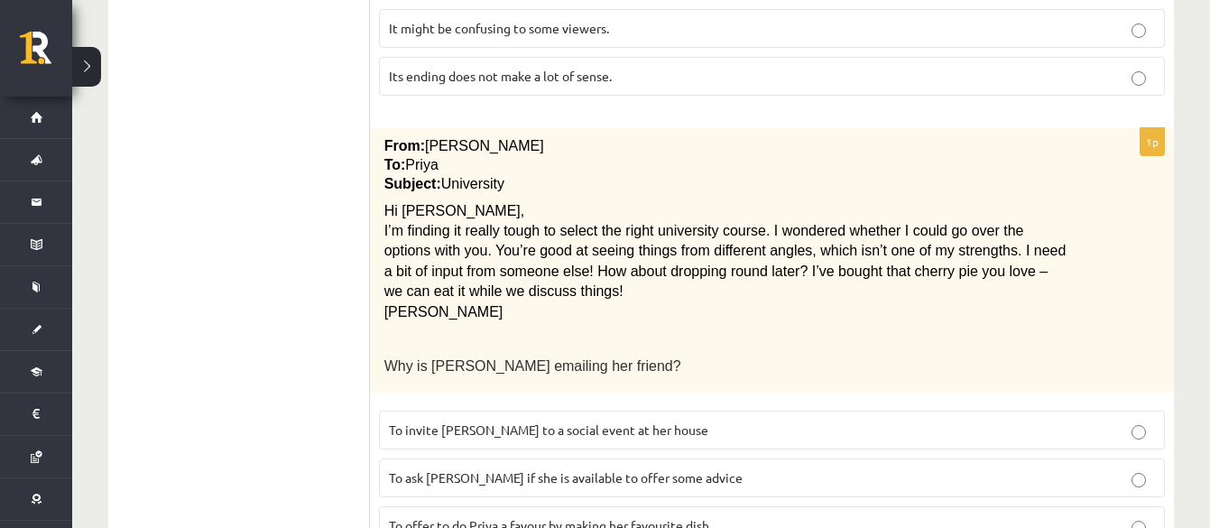
click at [510, 422] on span "To ask [PERSON_NAME] if she is available to offer some advice" at bounding box center [566, 477] width 354 height 16
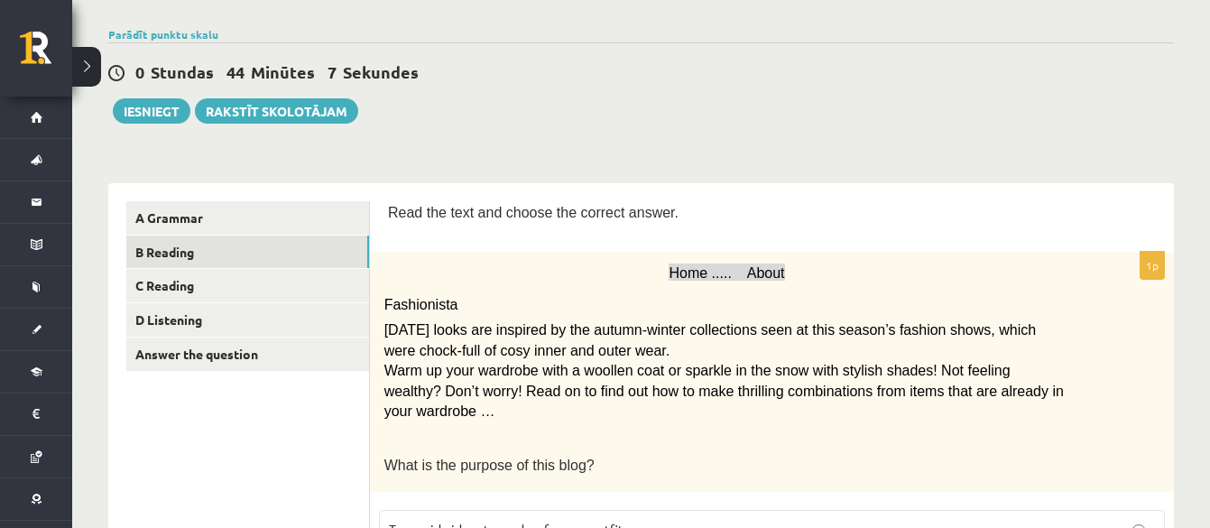
scroll to position [0, 0]
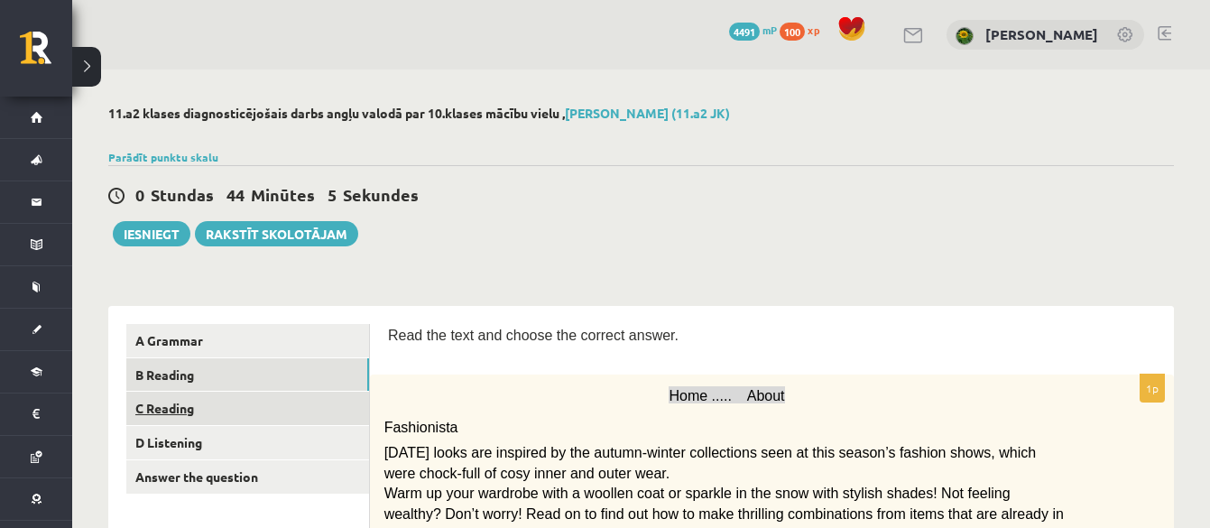
click at [317, 399] on link "C Reading" at bounding box center [247, 408] width 243 height 33
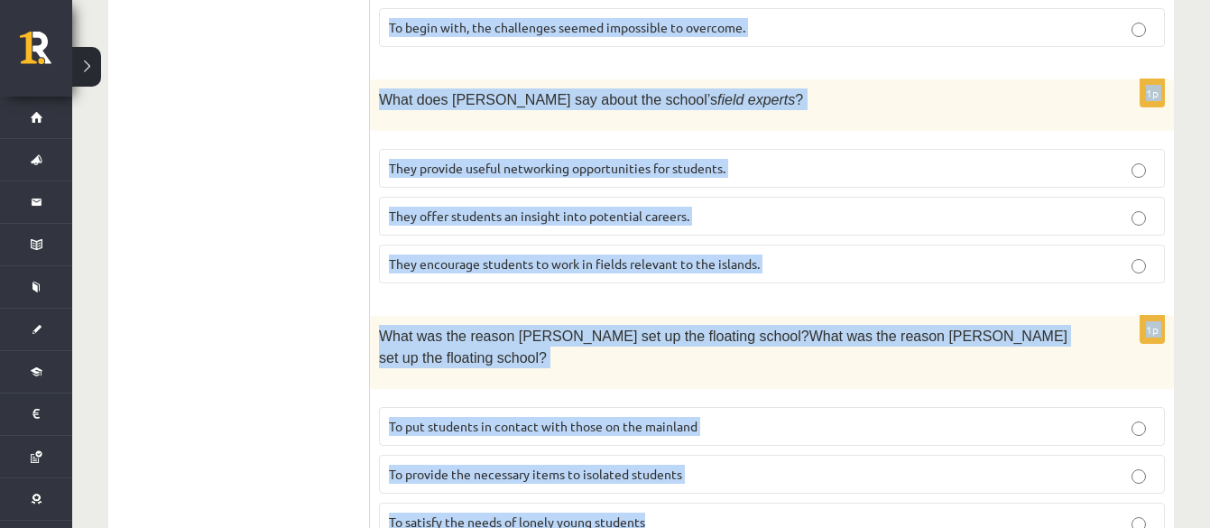
scroll to position [1906, 0]
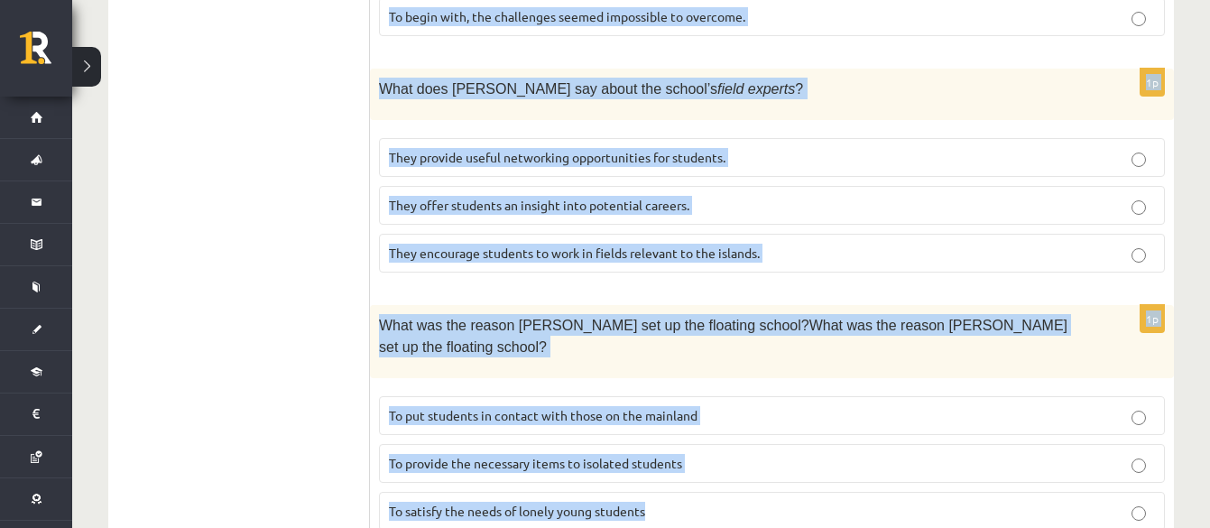
drag, startPoint x: 384, startPoint y: 107, endPoint x: 895, endPoint y: 545, distance: 674.1
copy form "Lore ips dolorsi ametc ad elitsed doeius tem incidi utl etdolor magnaa eni admi…"
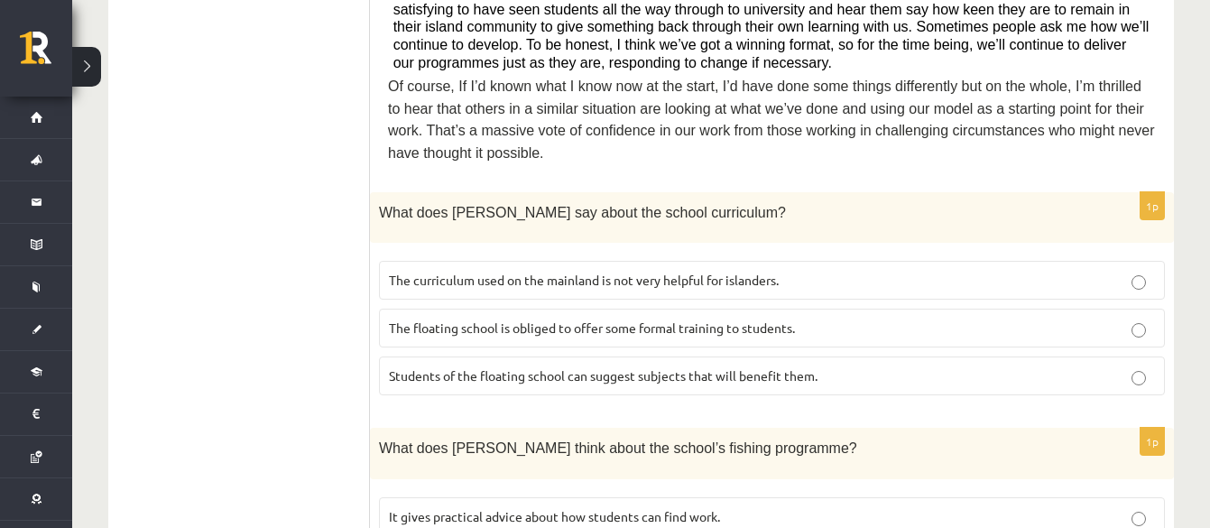
scroll to position [891, 0]
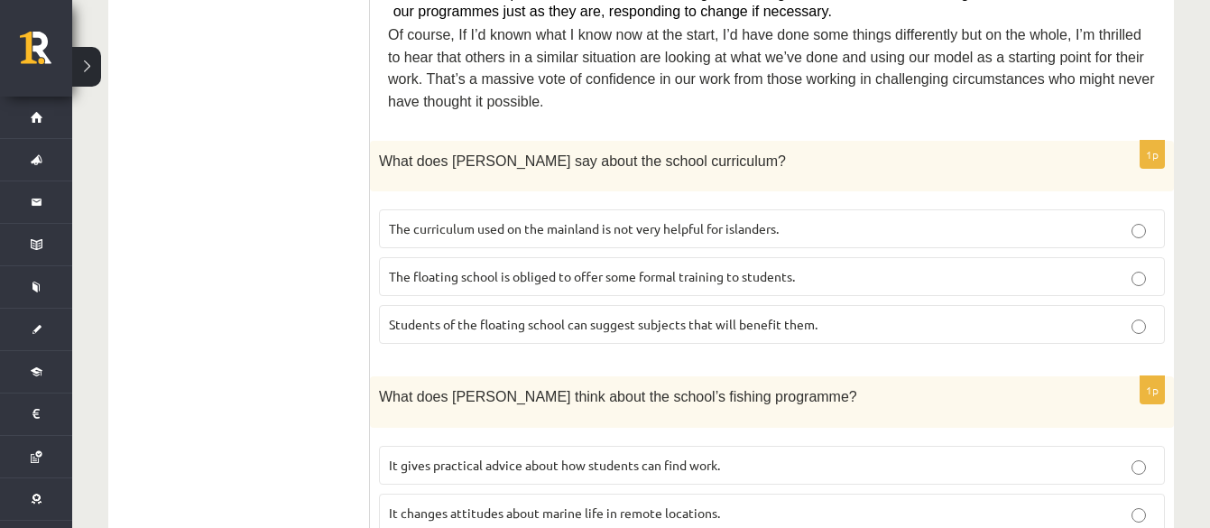
click at [507, 209] on label "The curriculum used on the mainland is not very helpful for islanders." at bounding box center [772, 228] width 786 height 39
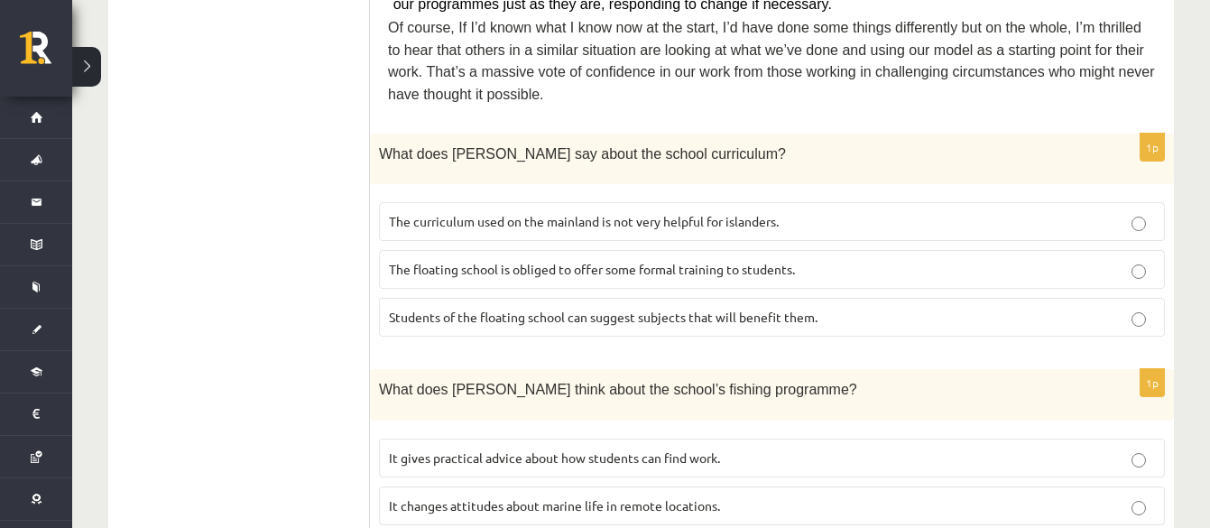
scroll to position [1004, 0]
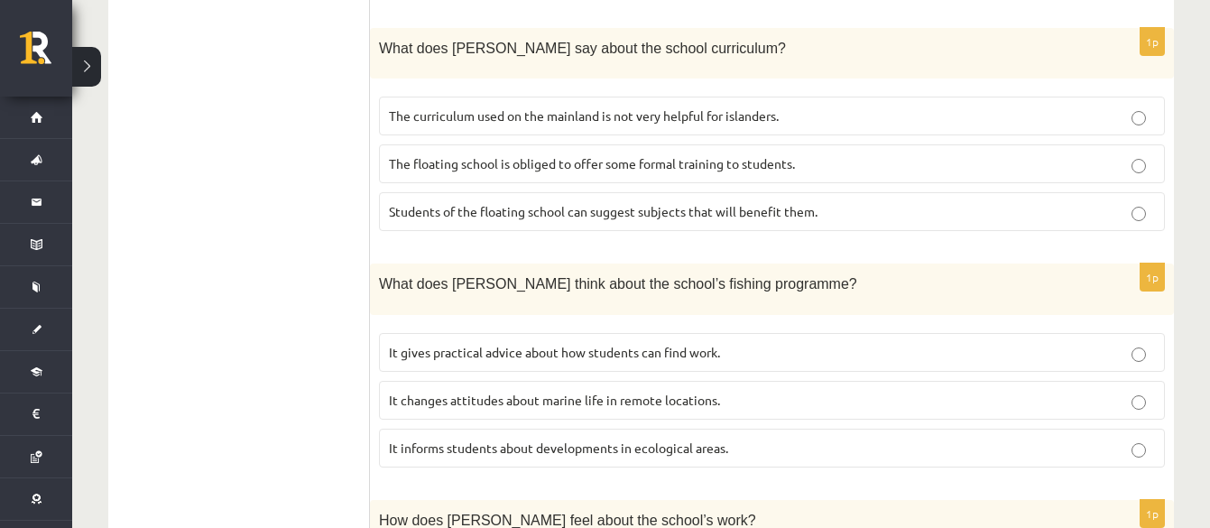
click at [493, 422] on span "It informs students about developments in ecological areas." at bounding box center [558, 448] width 339 height 16
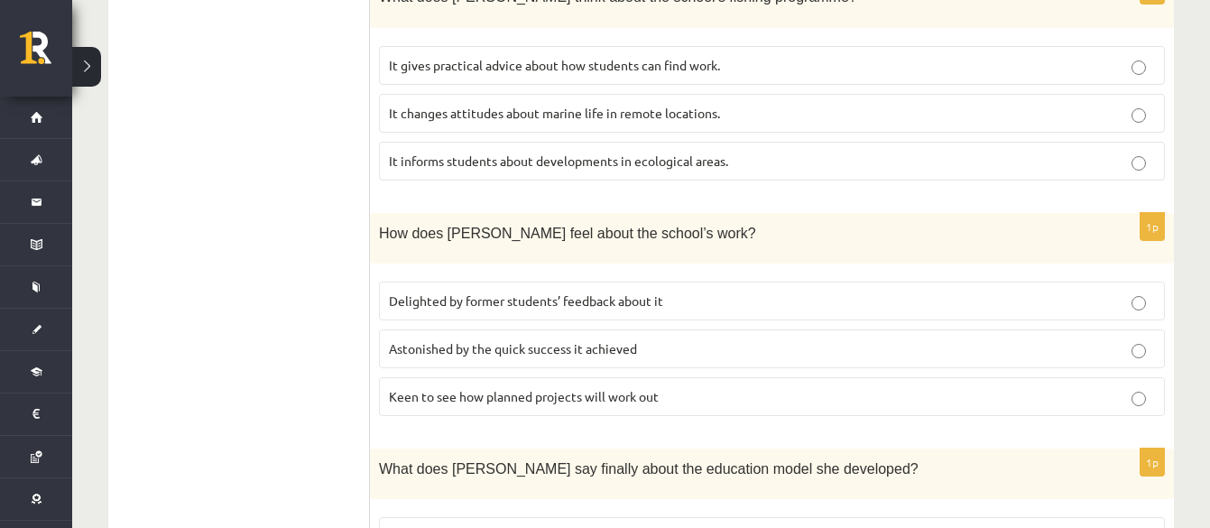
scroll to position [1342, 0]
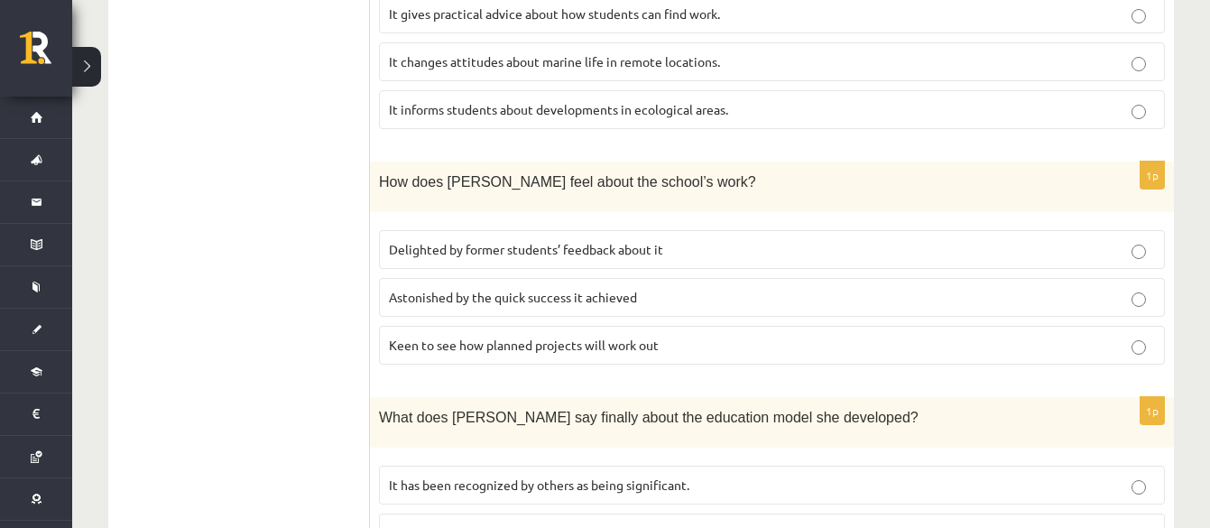
click at [456, 241] on span "Delighted by former students’ feedback about it" at bounding box center [526, 249] width 274 height 16
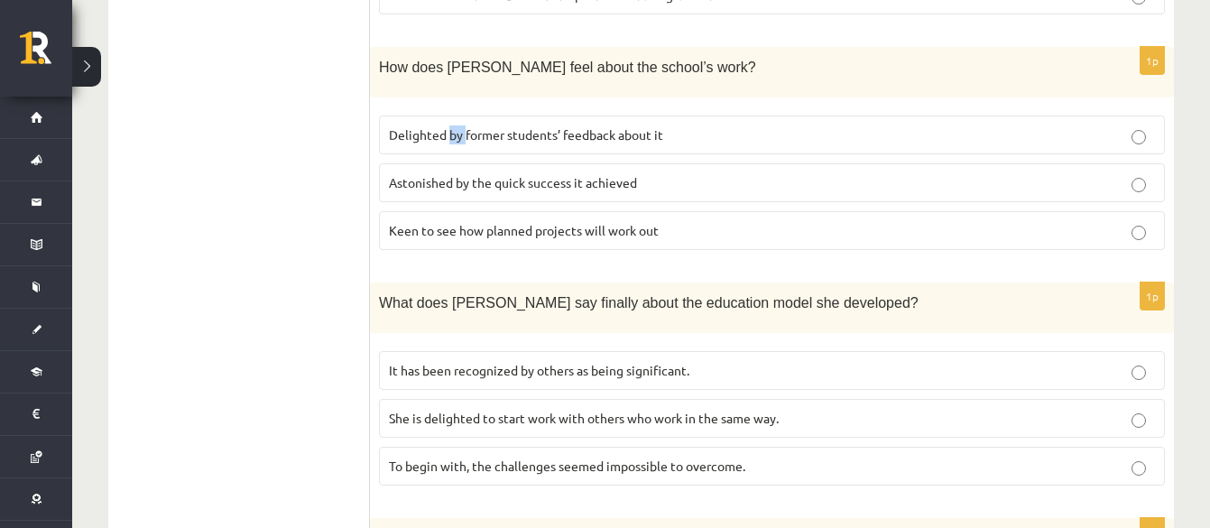
scroll to position [1568, 0]
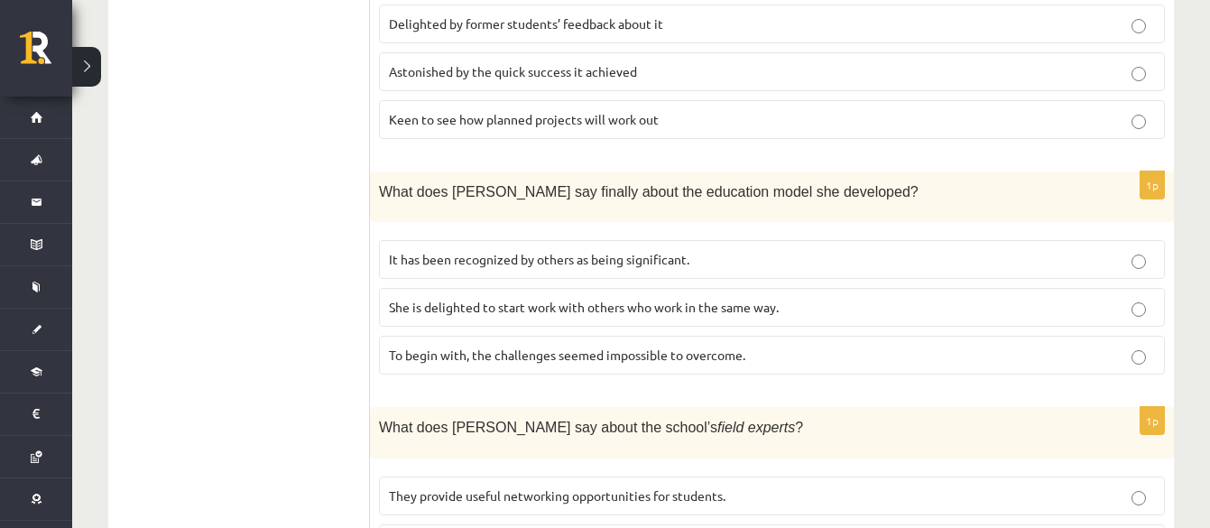
click at [420, 251] on span "It has been recognized by others as being significant." at bounding box center [539, 259] width 301 height 16
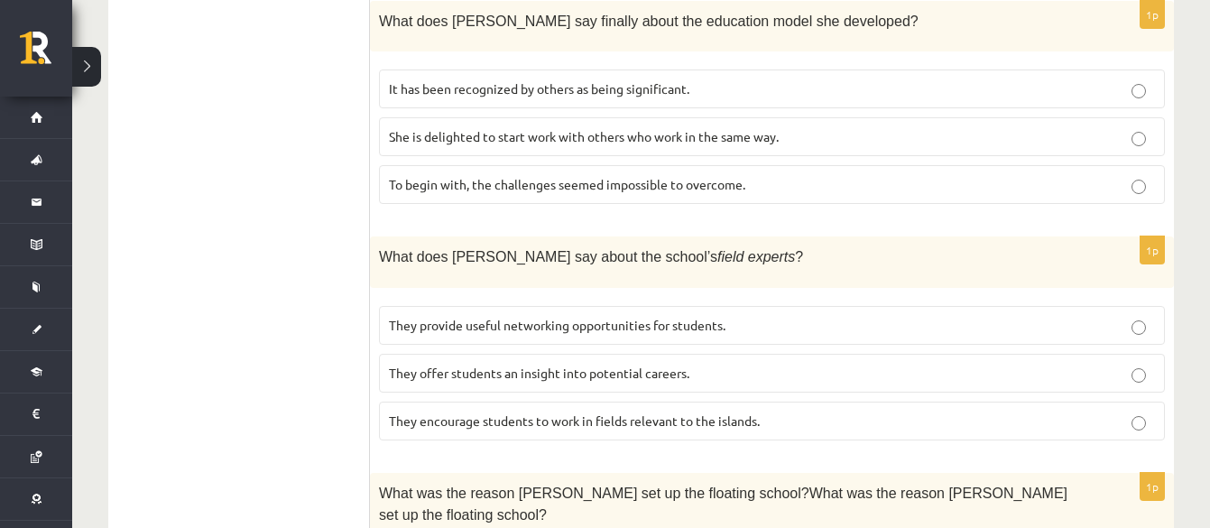
scroll to position [1794, 0]
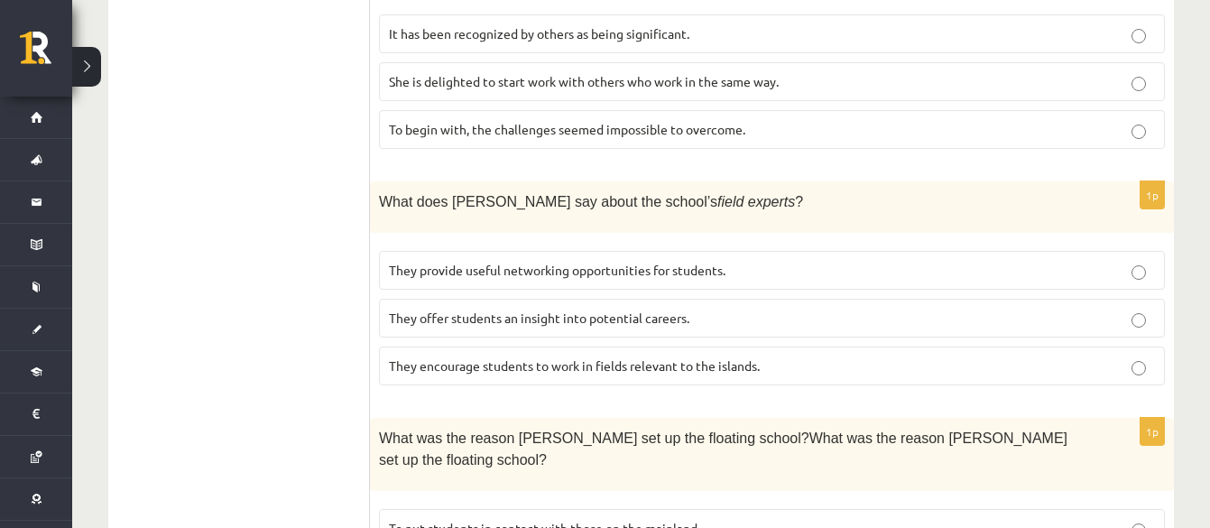
click at [451, 310] on span "They offer students an insight into potential careers." at bounding box center [539, 318] width 301 height 16
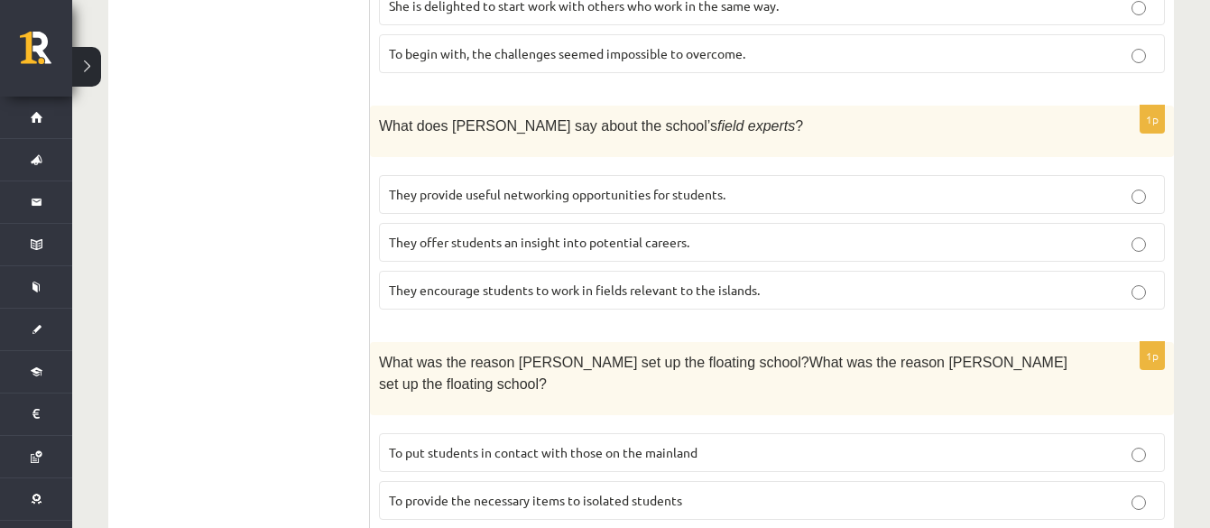
scroll to position [1906, 0]
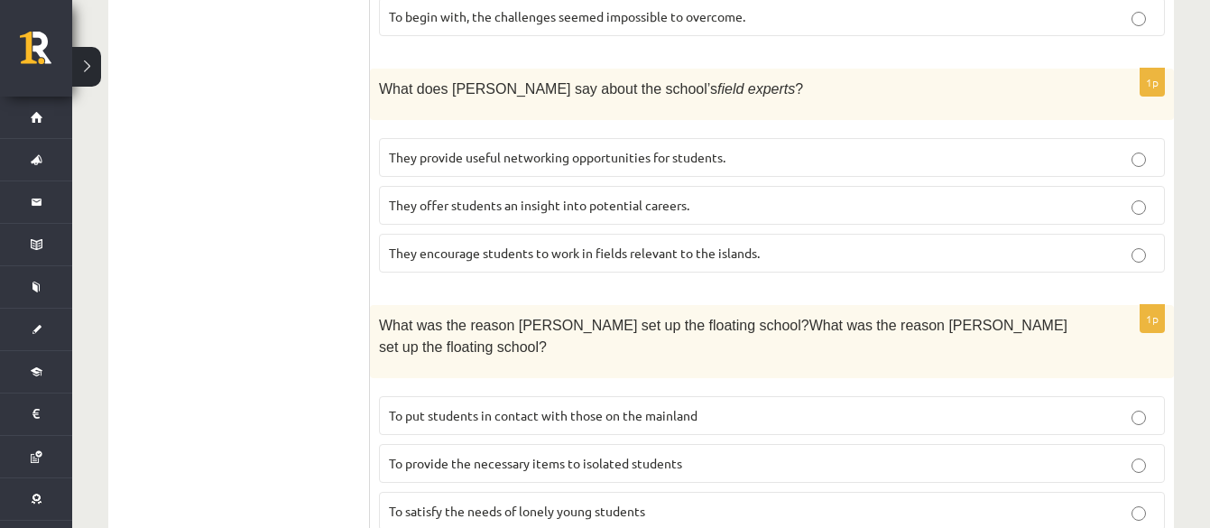
click at [470, 422] on span "To provide the necessary items to isolated students" at bounding box center [535, 463] width 293 height 16
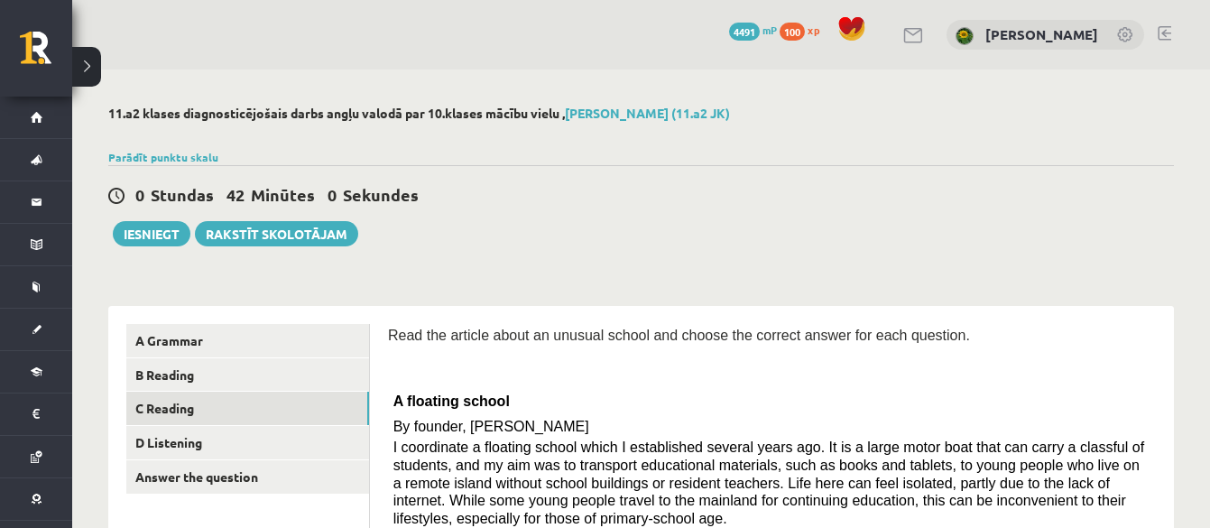
scroll to position [113, 0]
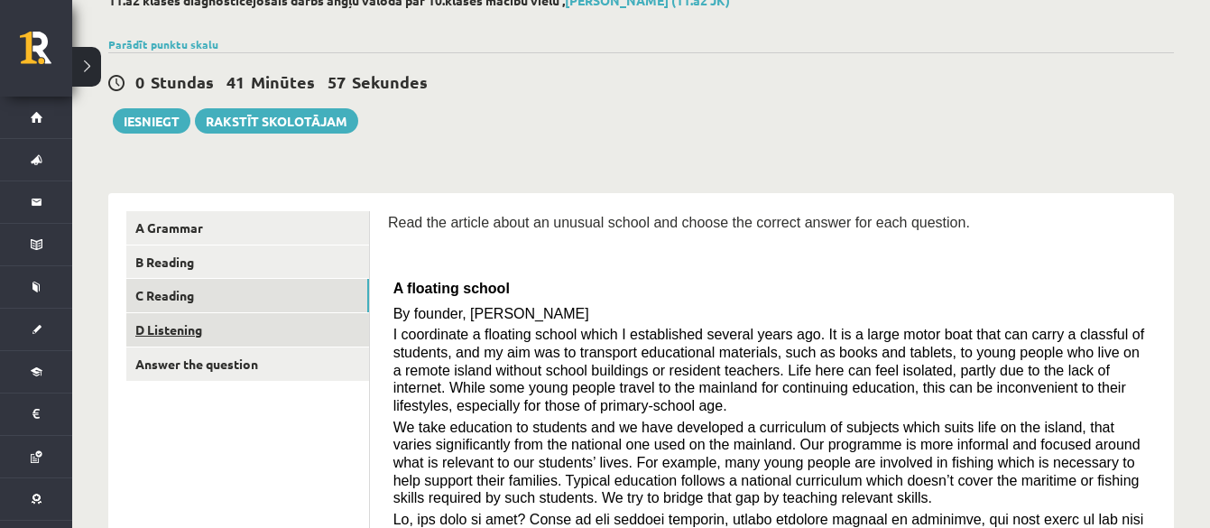
click at [328, 328] on link "D Listening" at bounding box center [247, 329] width 243 height 33
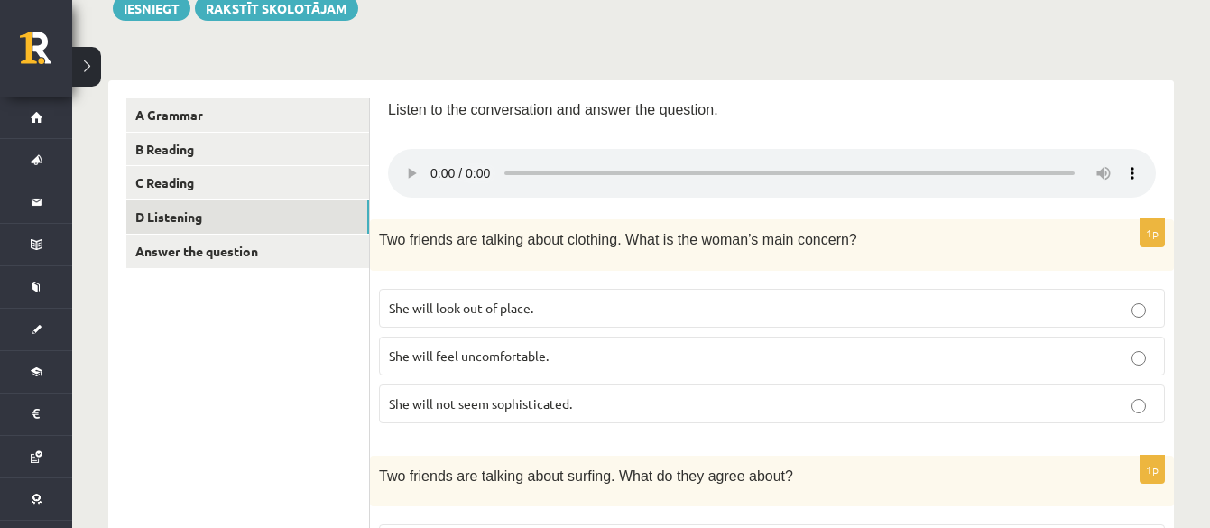
scroll to position [338, 0]
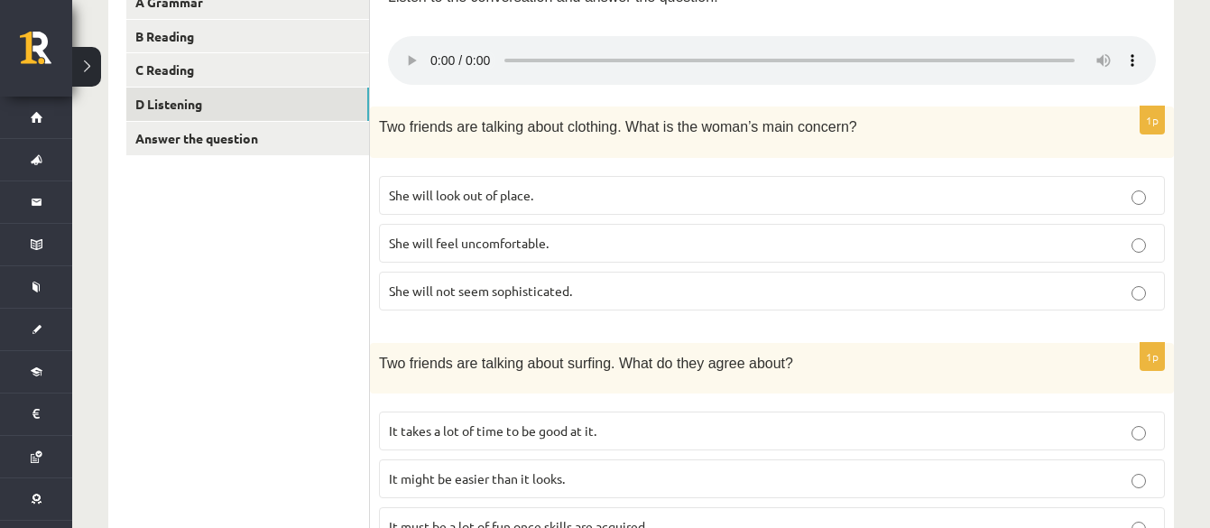
click at [524, 186] on p "She will look out of place." at bounding box center [772, 195] width 766 height 19
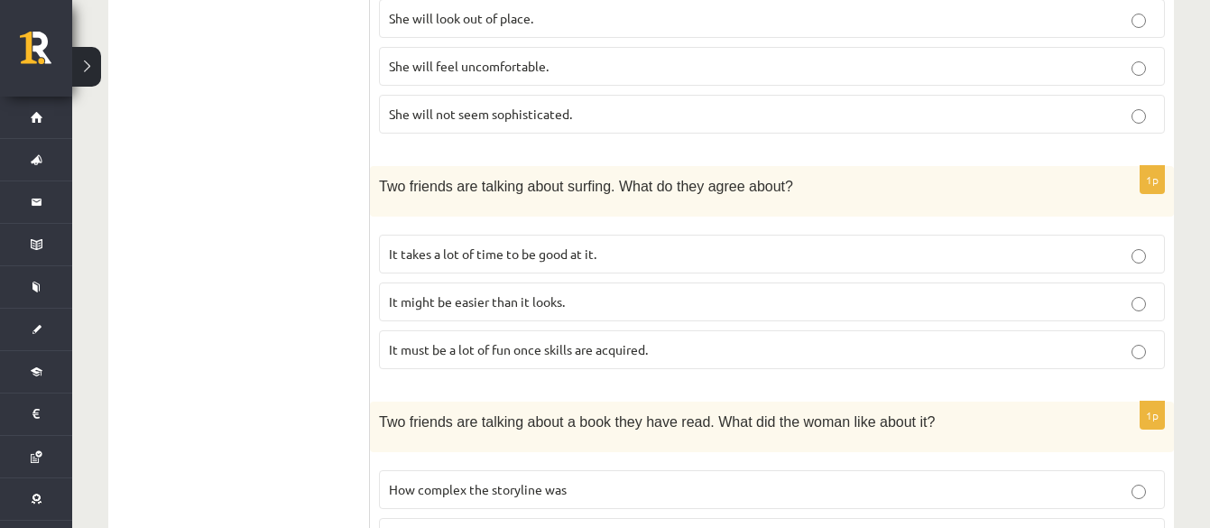
scroll to position [564, 0]
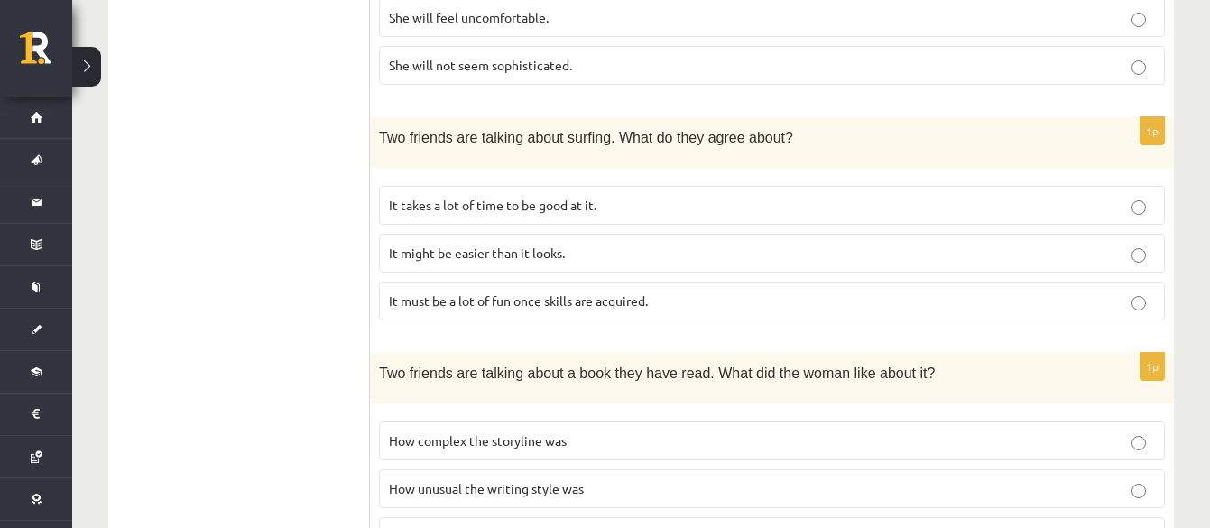
click at [637, 200] on p "It takes a lot of time to be good at it." at bounding box center [772, 205] width 766 height 19
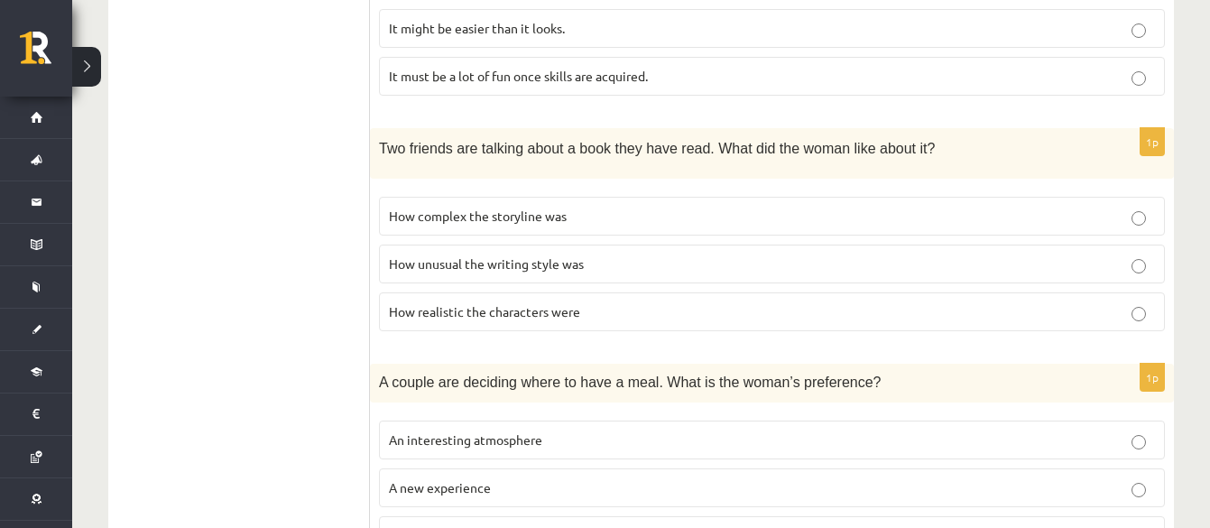
scroll to position [790, 0]
click at [564, 267] on span "How unusual the writing style was" at bounding box center [486, 263] width 195 height 16
click at [630, 301] on p "How realistic the characters were" at bounding box center [772, 310] width 766 height 19
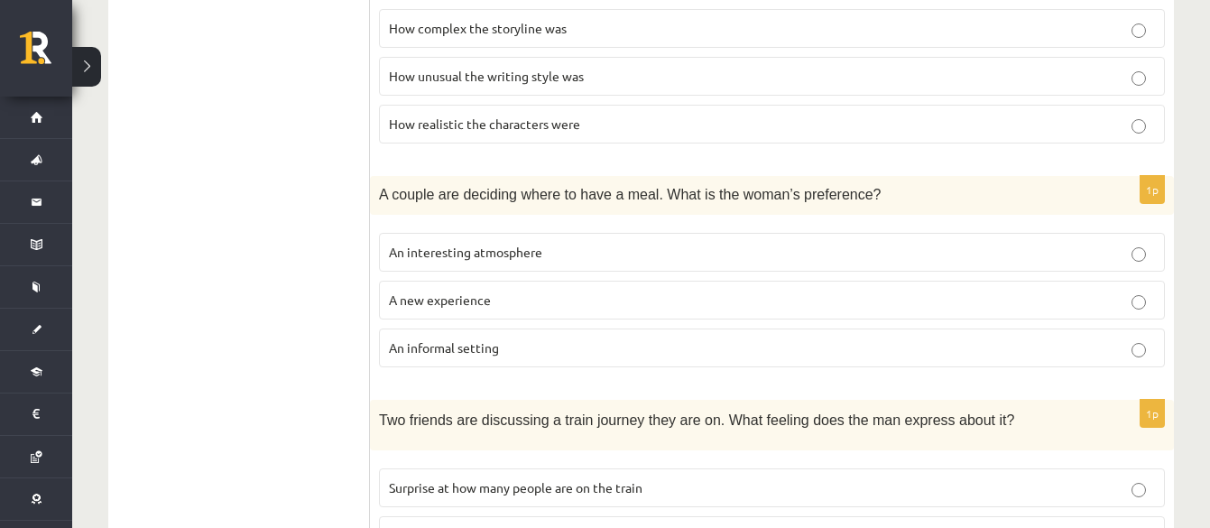
scroll to position [1015, 0]
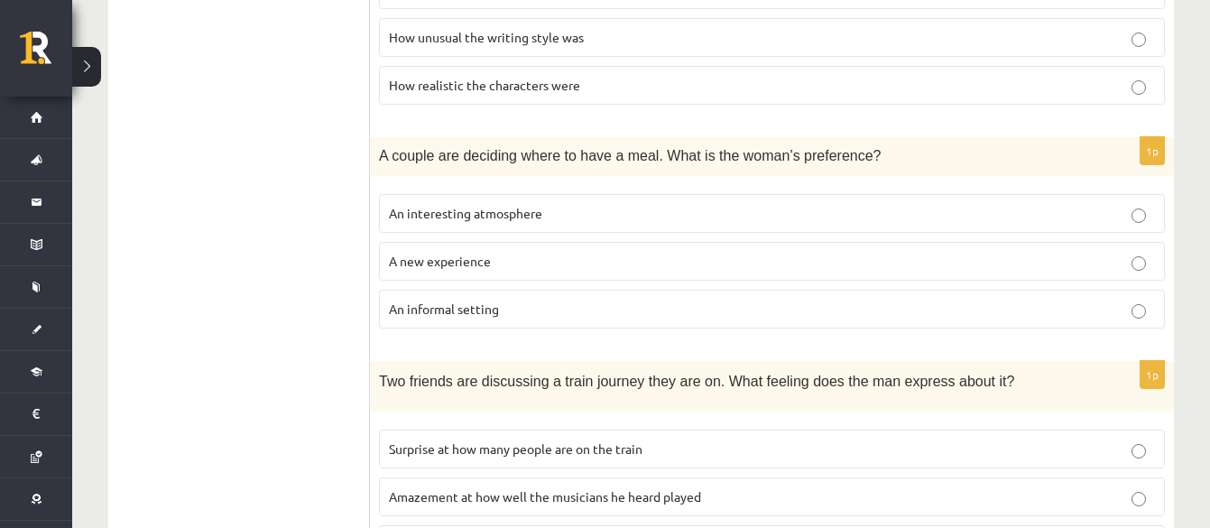
click at [509, 320] on label "An informal setting" at bounding box center [772, 309] width 786 height 39
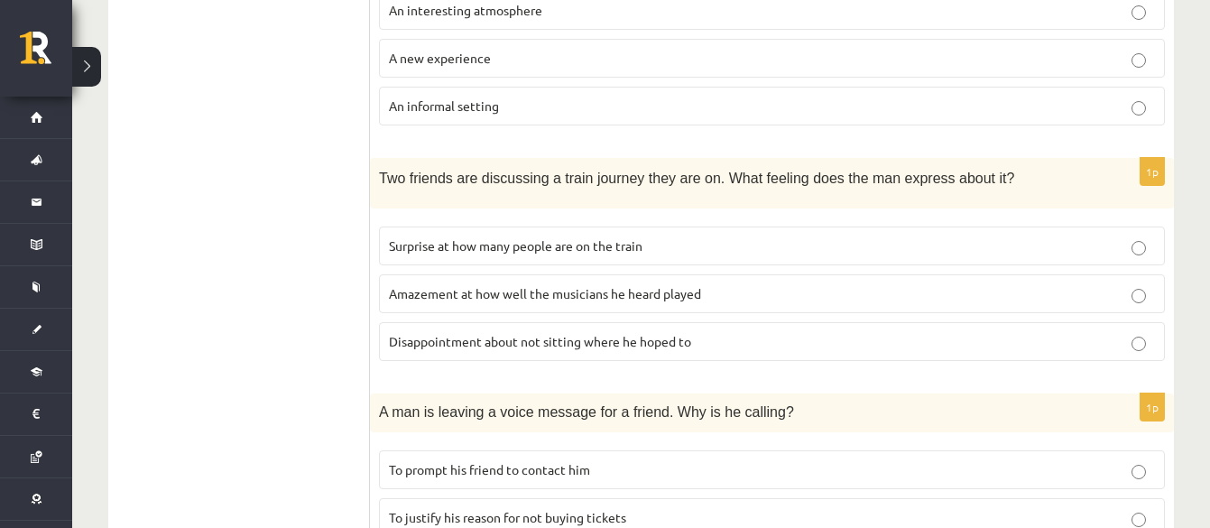
scroll to position [1241, 0]
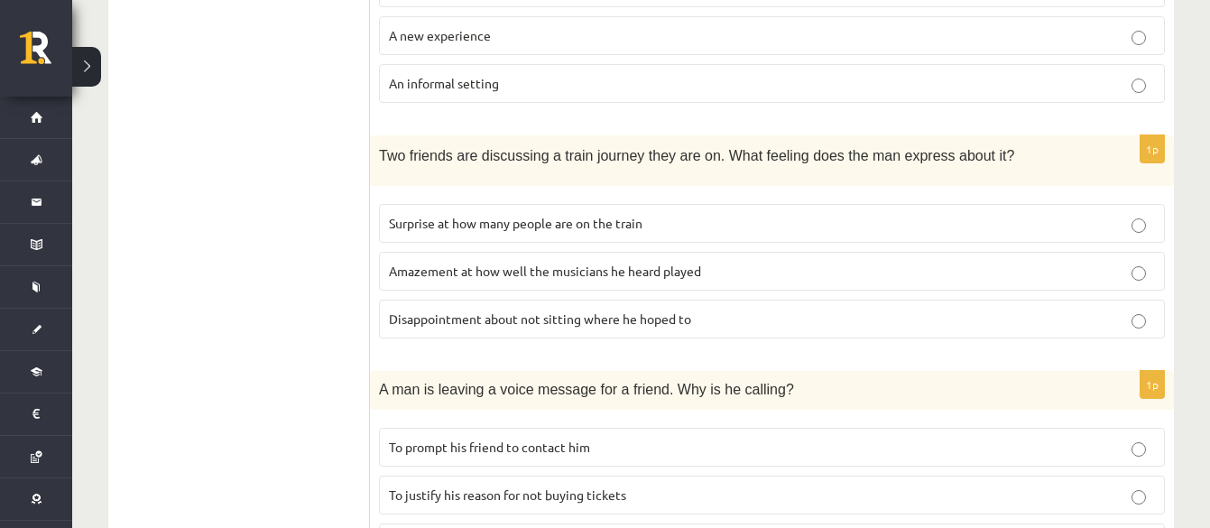
click at [551, 314] on span "Disappointment about not sitting where he hoped to" at bounding box center [540, 319] width 302 height 16
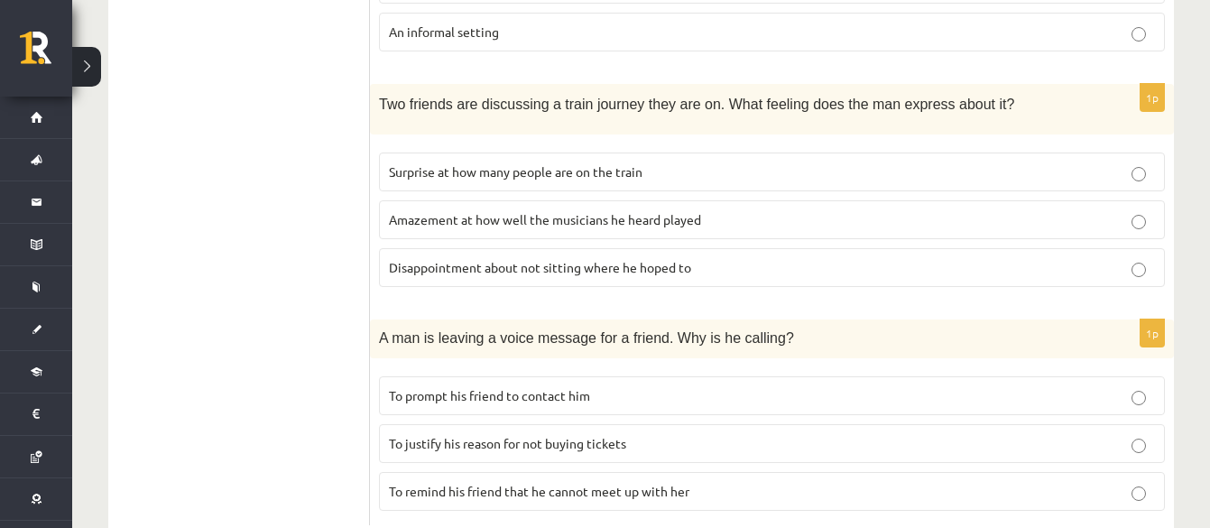
scroll to position [1341, 0]
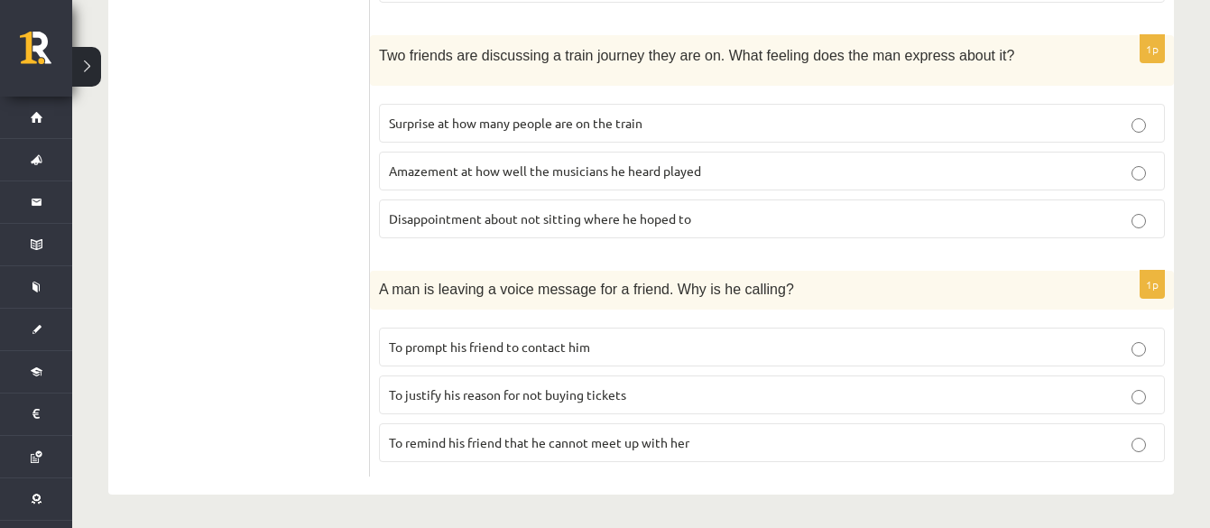
click at [513, 342] on span "To prompt his friend to contact him" at bounding box center [489, 346] width 201 height 16
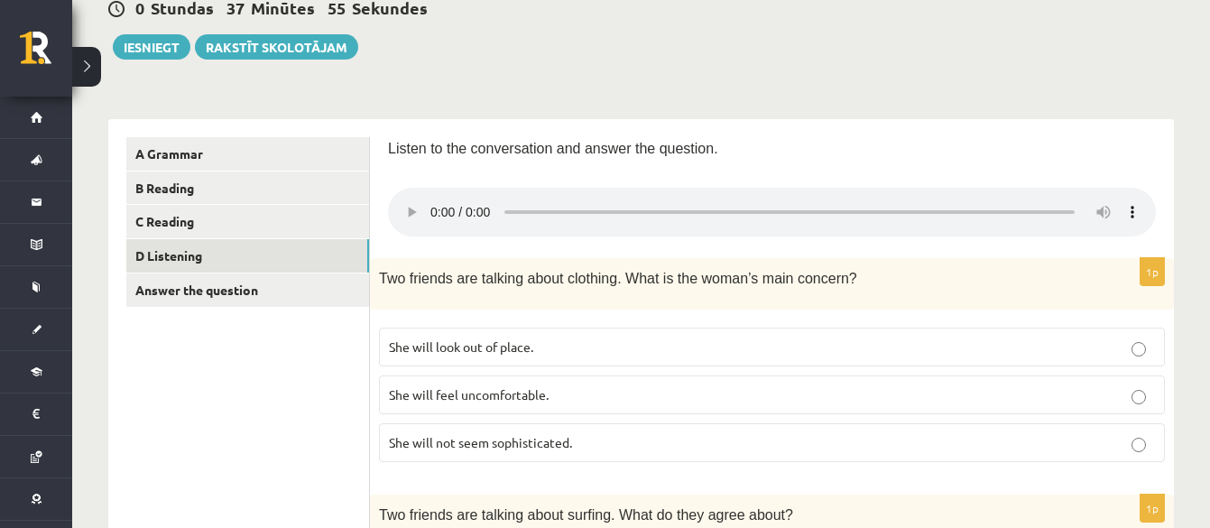
scroll to position [226, 0]
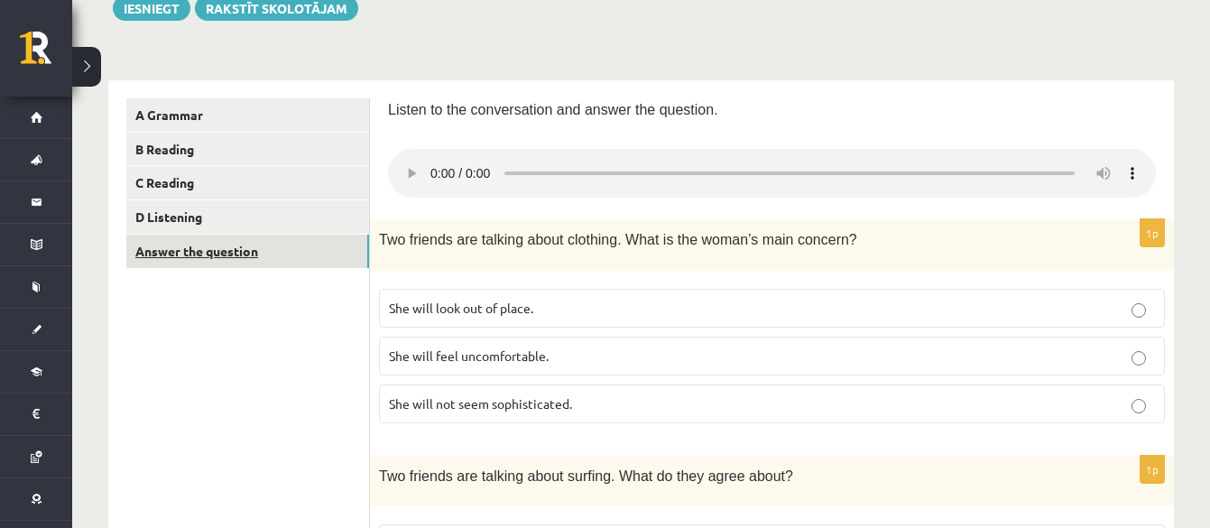
click at [228, 246] on link "Answer the question" at bounding box center [247, 251] width 243 height 33
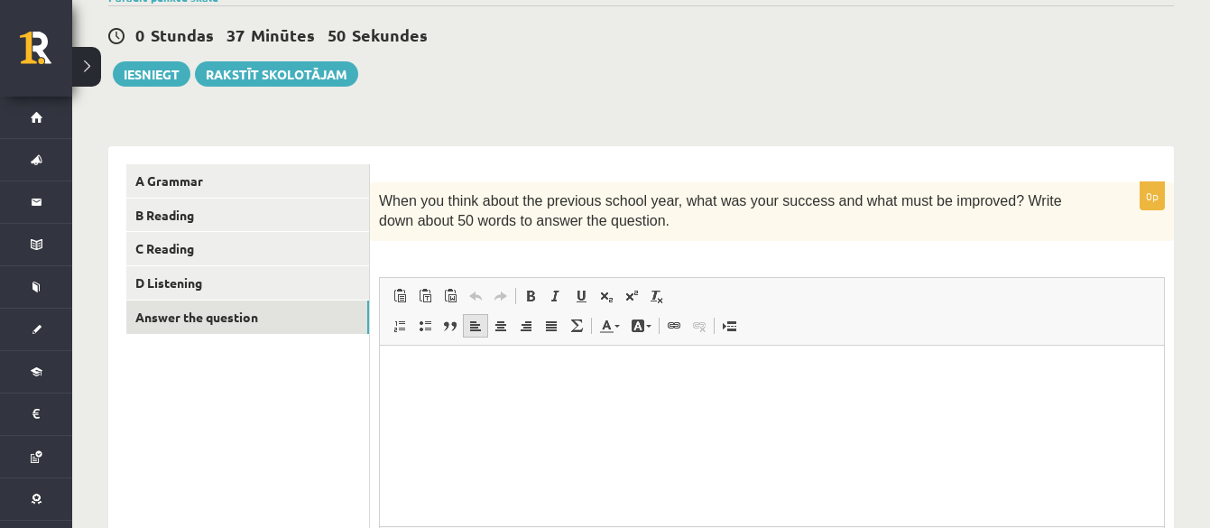
scroll to position [273, 0]
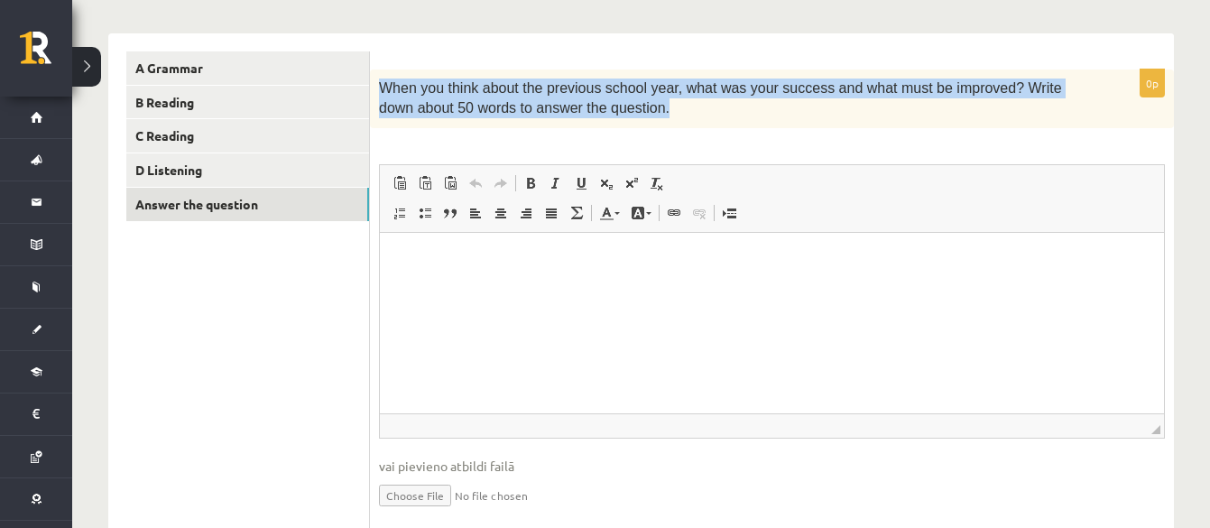
drag, startPoint x: 623, startPoint y: 116, endPoint x: 376, endPoint y: 82, distance: 248.7
click at [376, 82] on div "When you think about the previous school year, what was your success and what m…" at bounding box center [772, 99] width 804 height 59
drag, startPoint x: 388, startPoint y: 89, endPoint x: 381, endPoint y: 47, distance: 43.0
click at [381, 47] on div "0p When you think about the previous school year, what was your success and wha…" at bounding box center [772, 295] width 804 height 524
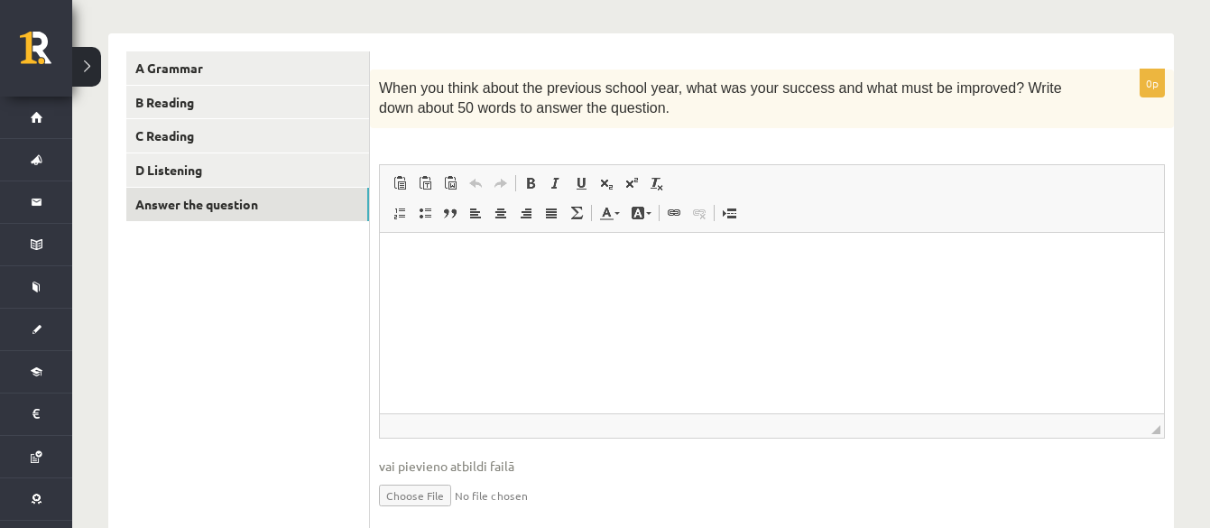
click at [660, 133] on div "0p When you think about the previous school year, what was your success and wha…" at bounding box center [772, 305] width 804 height 470
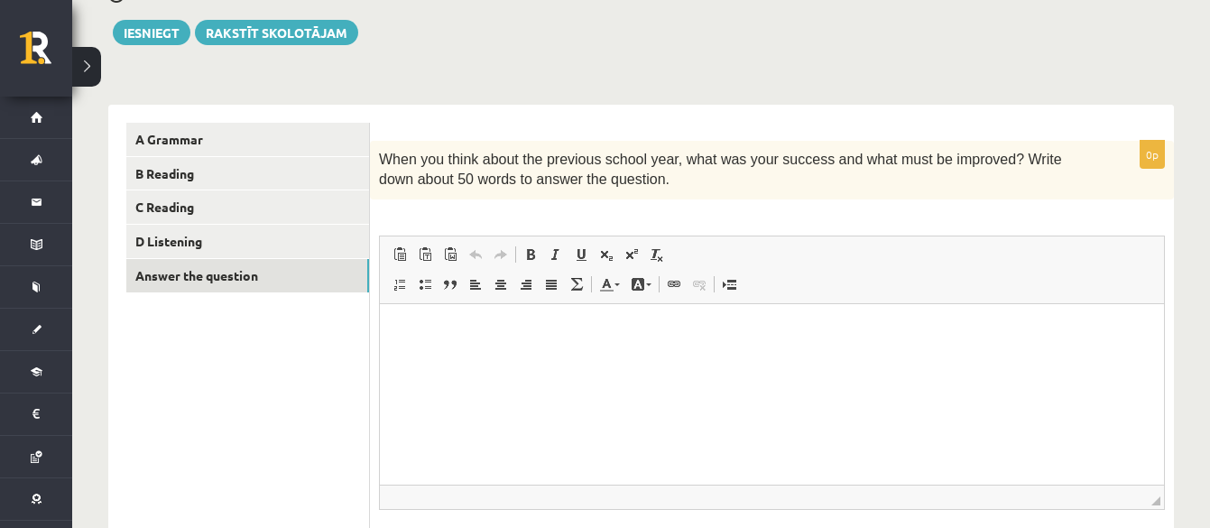
scroll to position [226, 0]
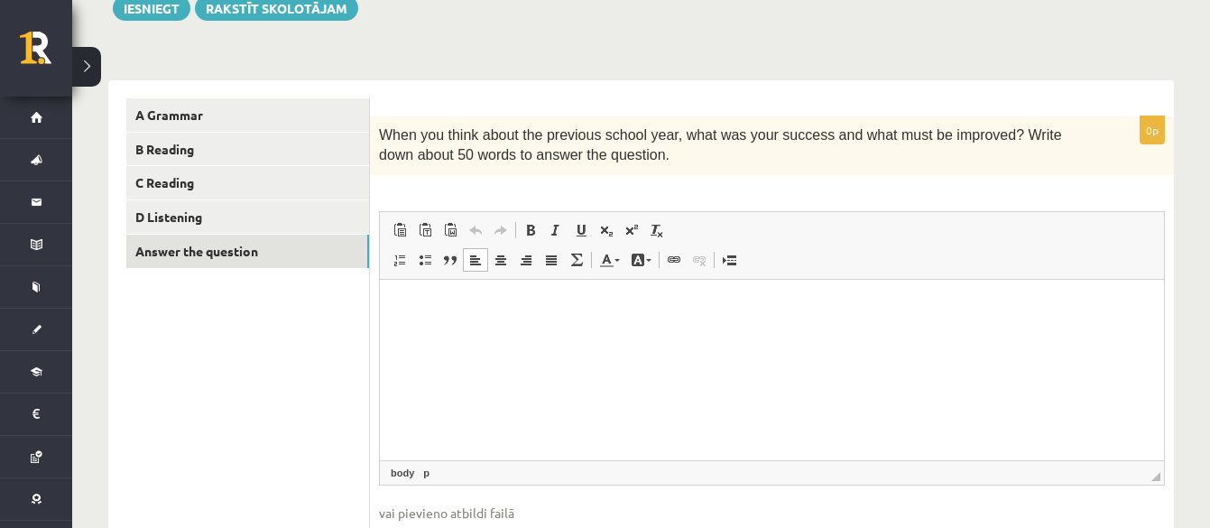
click at [512, 310] on p "Editor, wiswyg-editor-user-answer-47363790434340" at bounding box center [772, 306] width 748 height 19
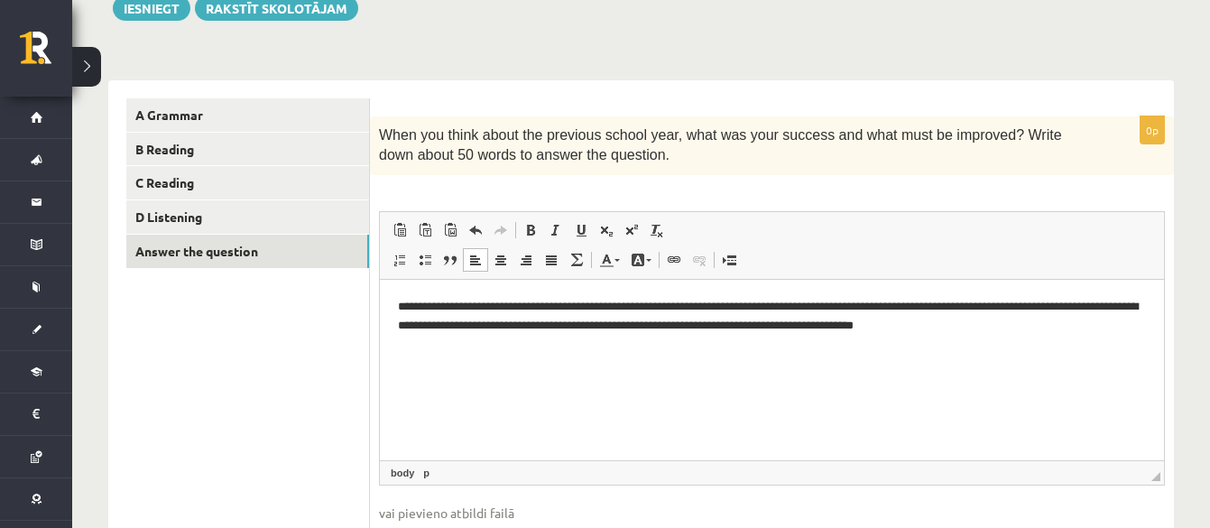
click at [968, 327] on p "**********" at bounding box center [772, 316] width 748 height 38
click at [79, 23] on div "11.a2 klases diagnosticējošais darbs angļu valodā par 10.klases mācību vielu , …" at bounding box center [641, 242] width 1138 height 797
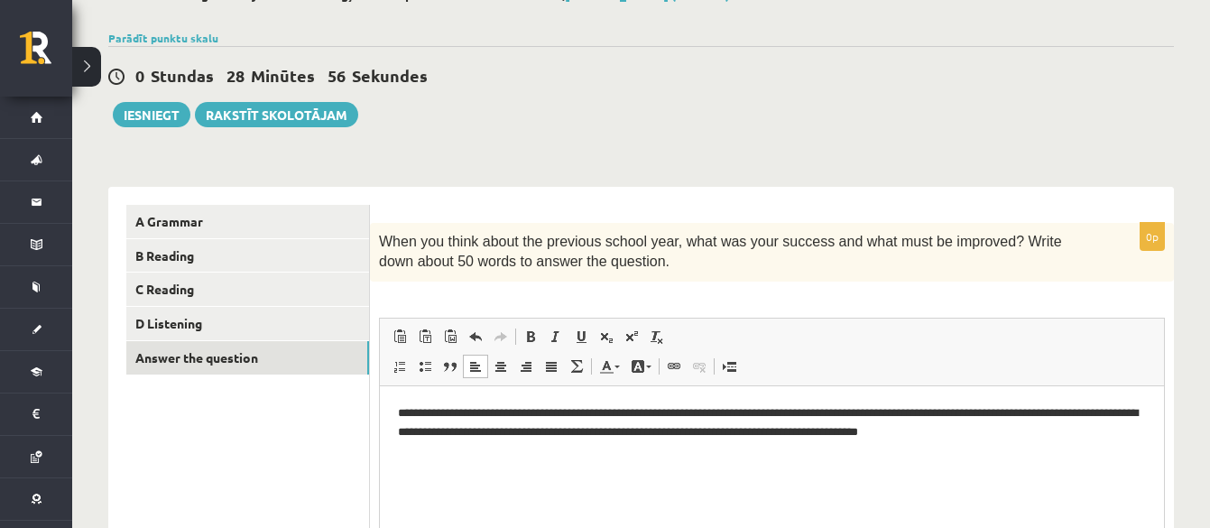
scroll to position [115, 0]
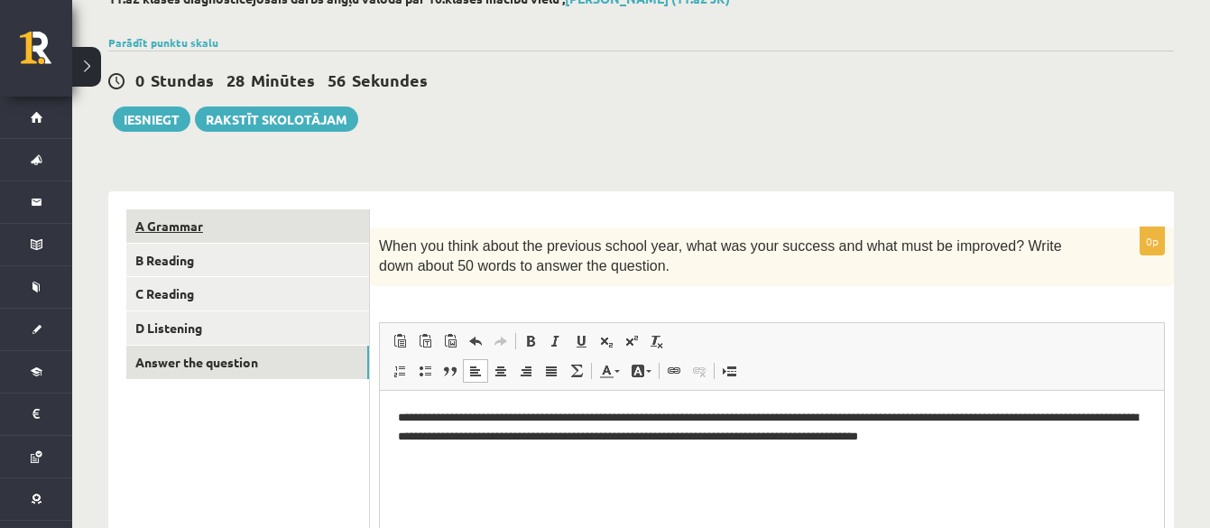
click at [233, 231] on link "A Grammar" at bounding box center [247, 225] width 243 height 33
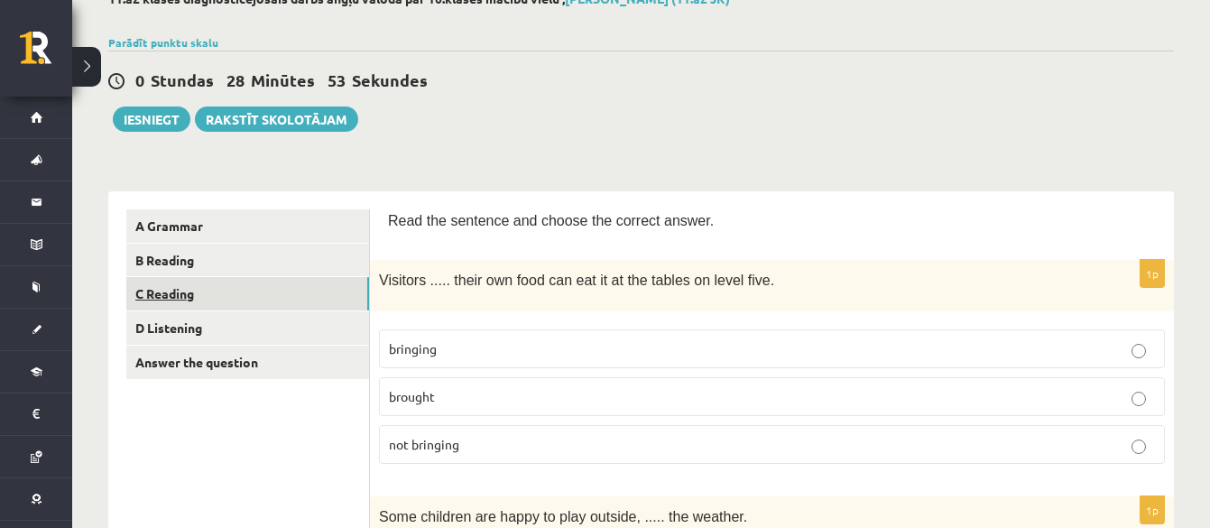
click at [229, 294] on link "C Reading" at bounding box center [247, 293] width 243 height 33
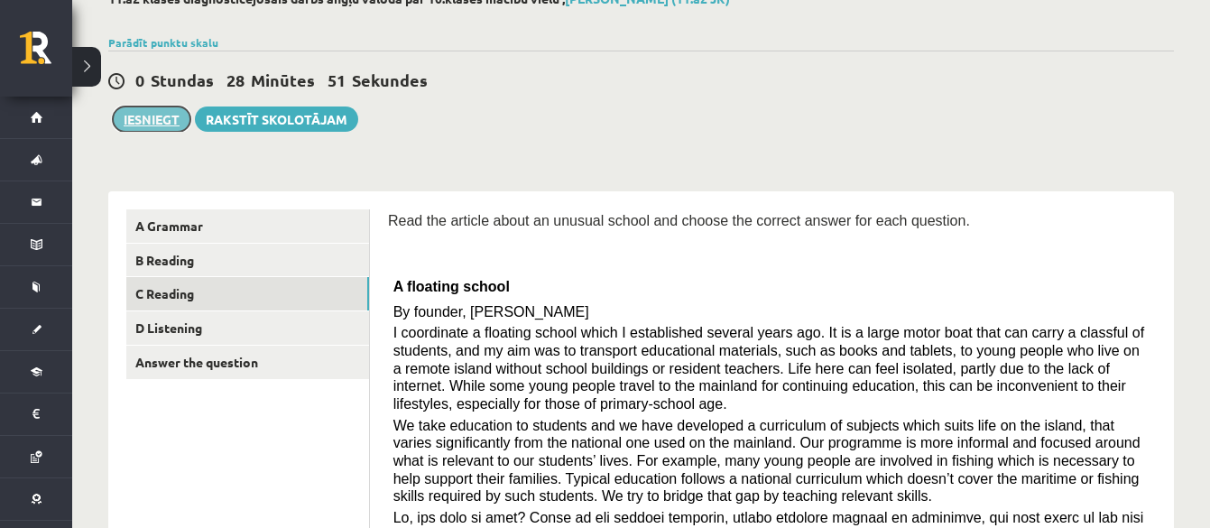
click at [157, 117] on button "Iesniegt" at bounding box center [152, 119] width 78 height 25
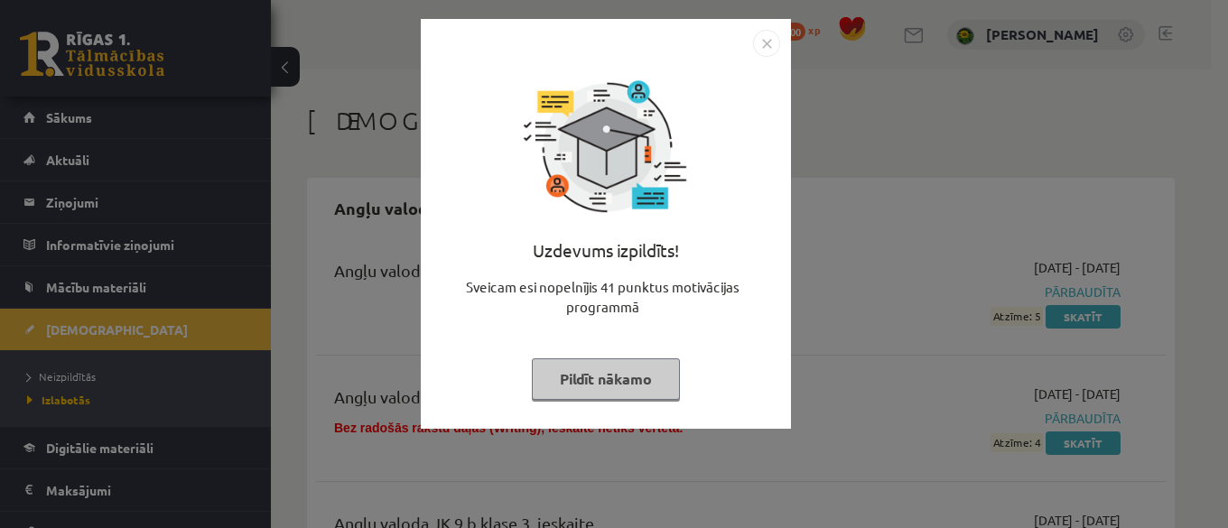
click at [773, 42] on img "Close" at bounding box center [766, 43] width 27 height 27
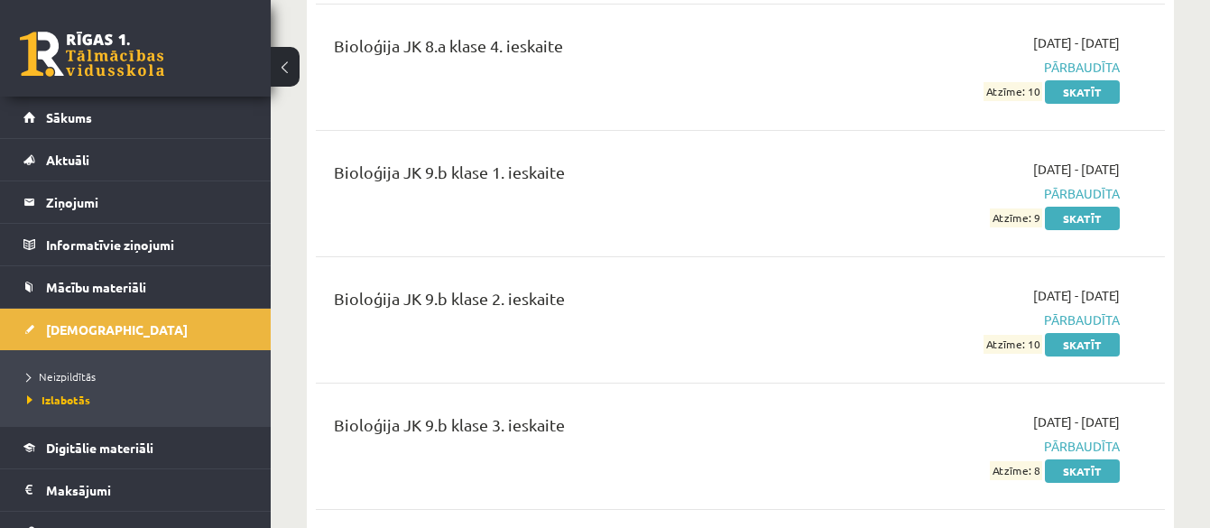
scroll to position [2031, 0]
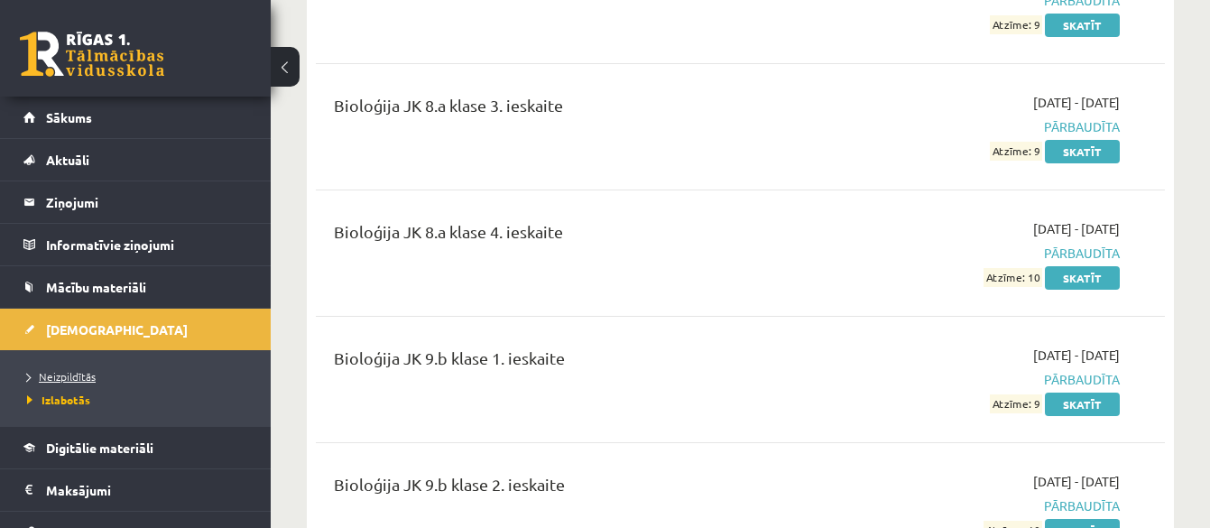
click at [85, 371] on span "Neizpildītās" at bounding box center [61, 376] width 69 height 14
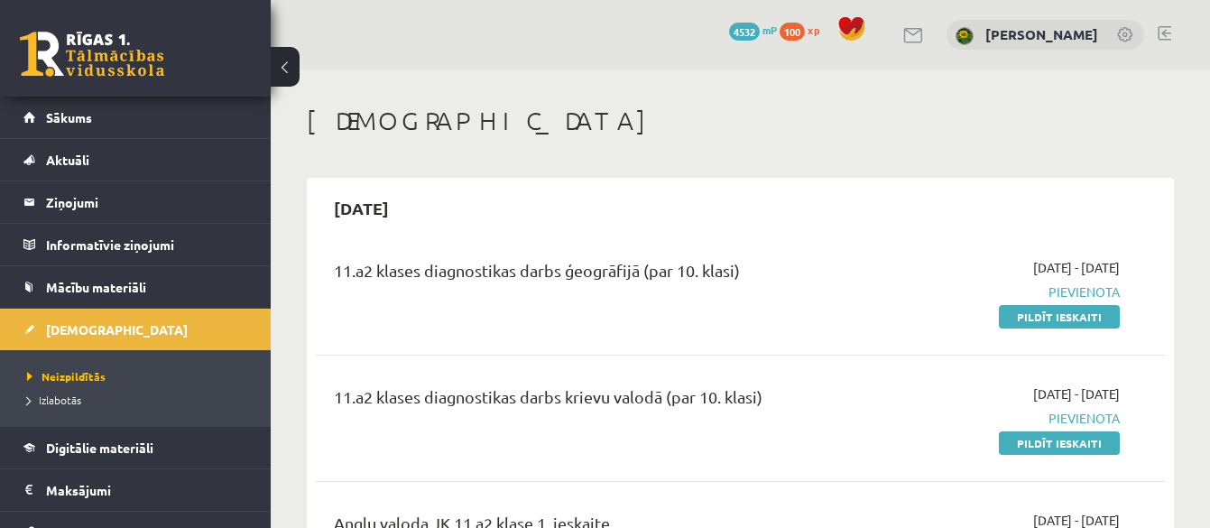
click at [1163, 32] on link at bounding box center [1165, 33] width 14 height 14
